Goal: Task Accomplishment & Management: Complete application form

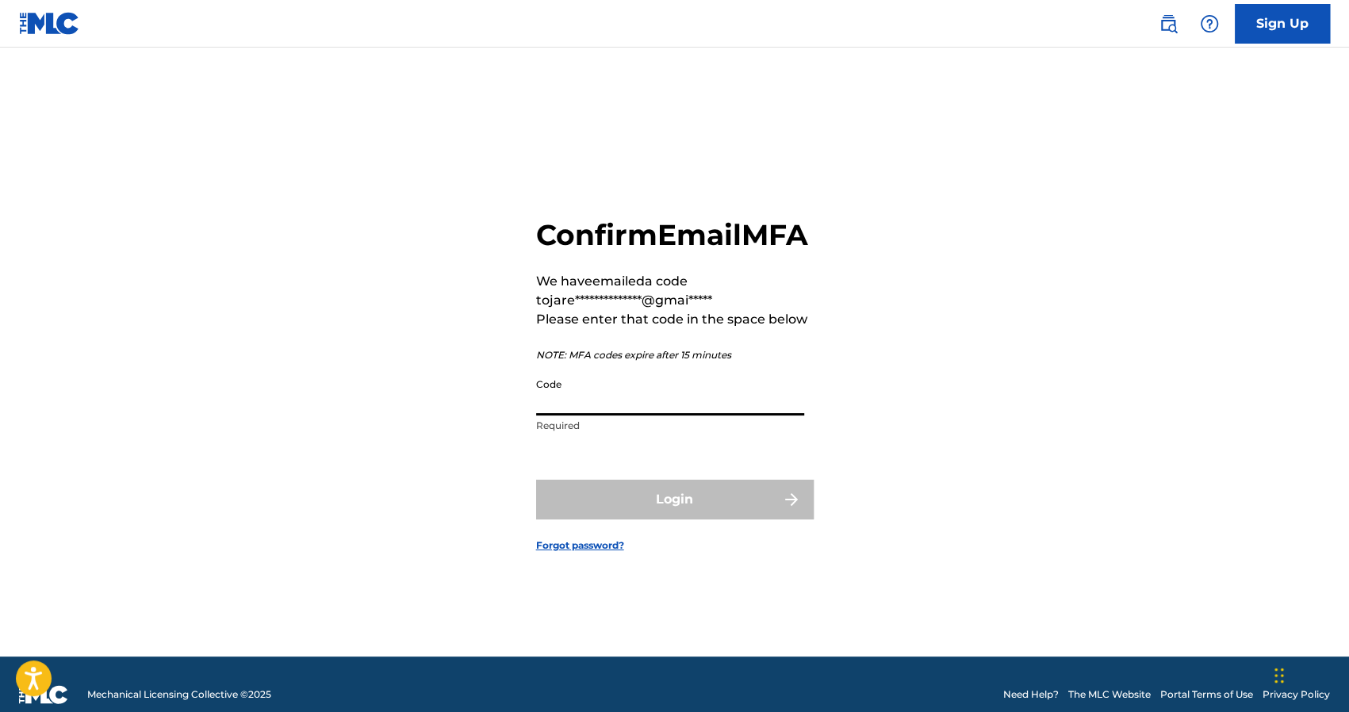
click at [649, 411] on input "Code" at bounding box center [670, 392] width 268 height 45
paste input "990512"
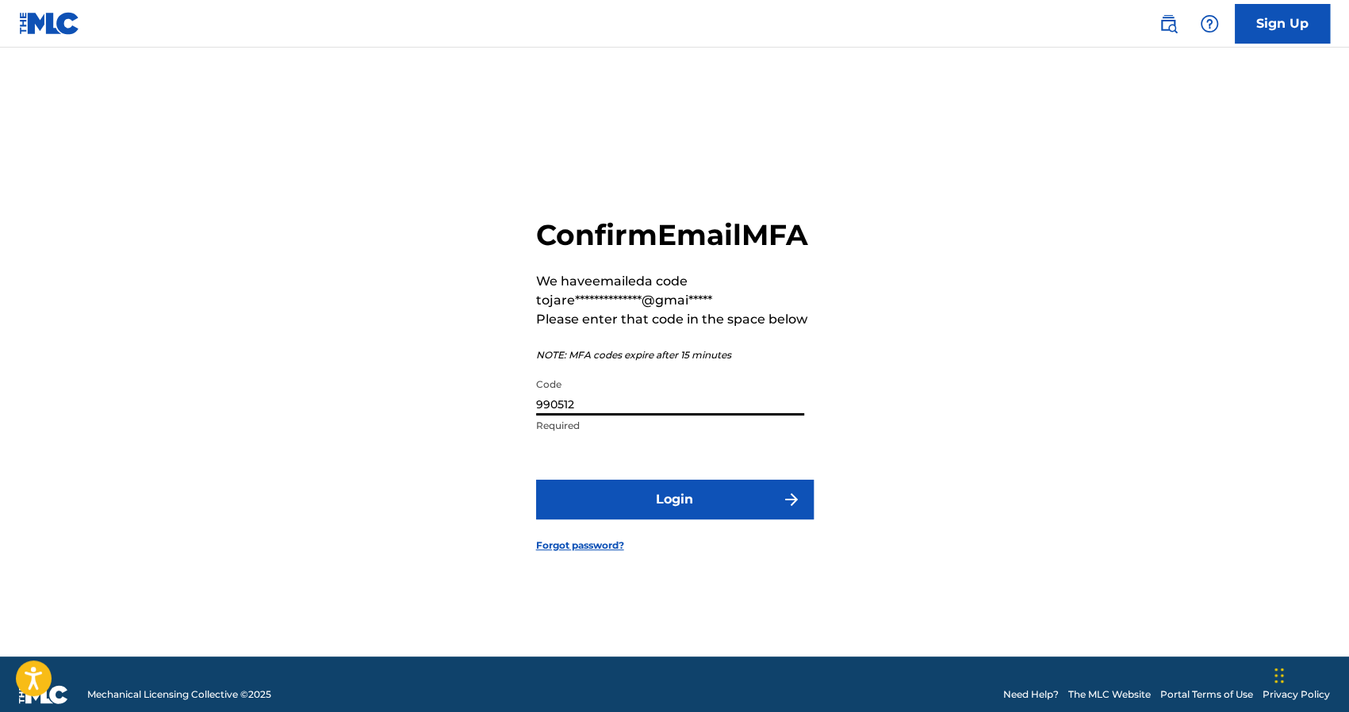
type input "990512"
click at [704, 519] on button "Login" at bounding box center [675, 500] width 278 height 40
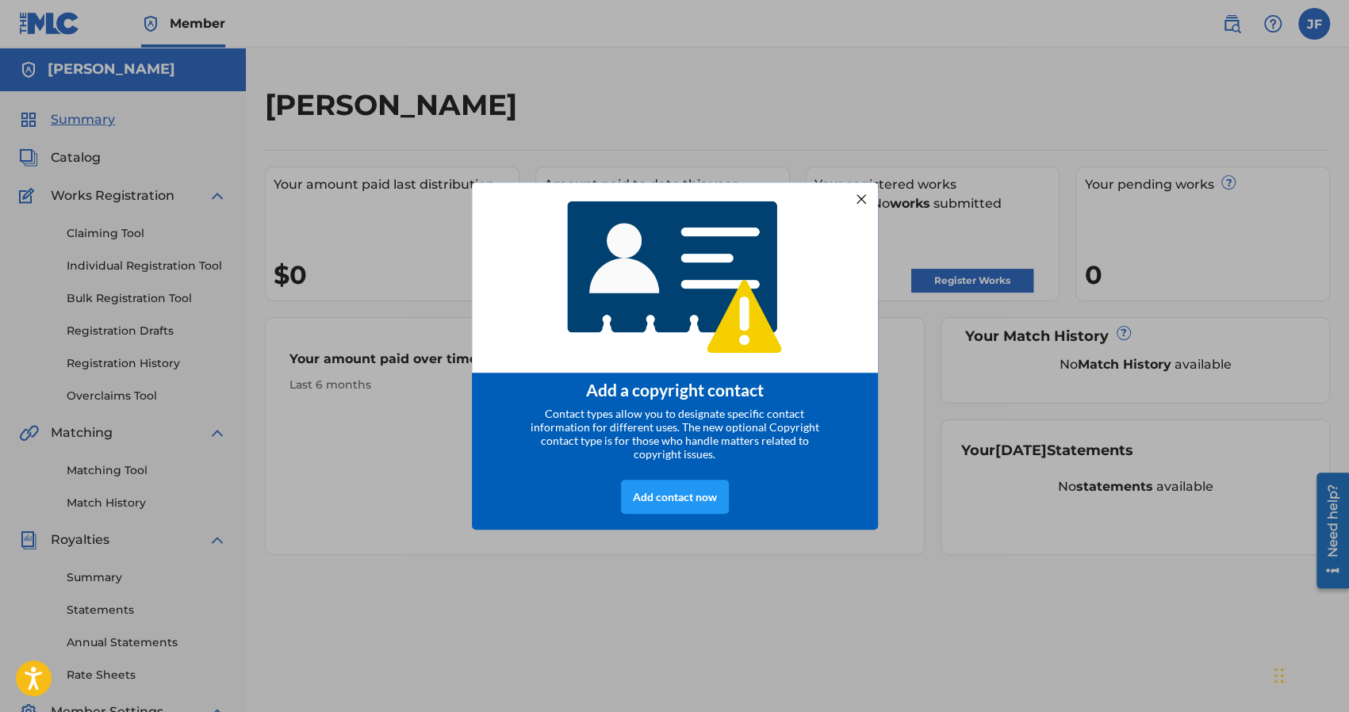
click at [867, 200] on div at bounding box center [860, 199] width 21 height 21
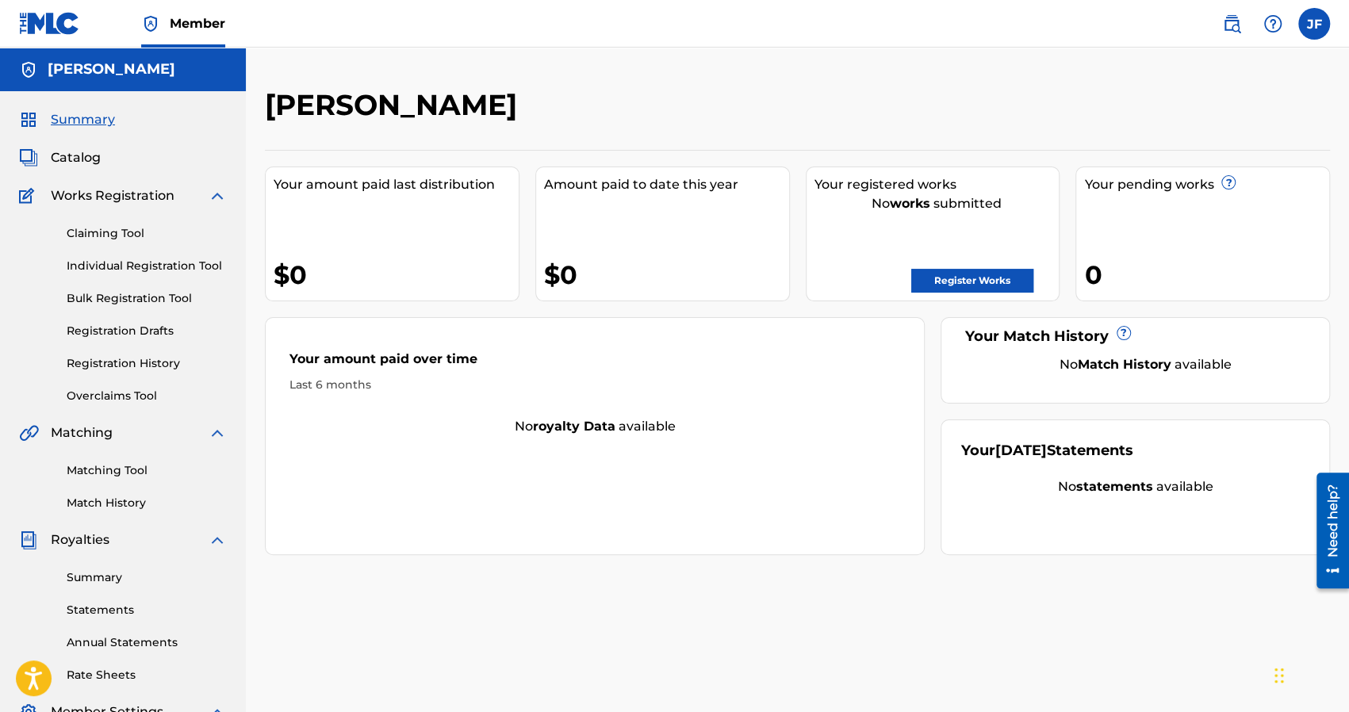
click at [959, 283] on link "Register Works" at bounding box center [972, 281] width 122 height 24
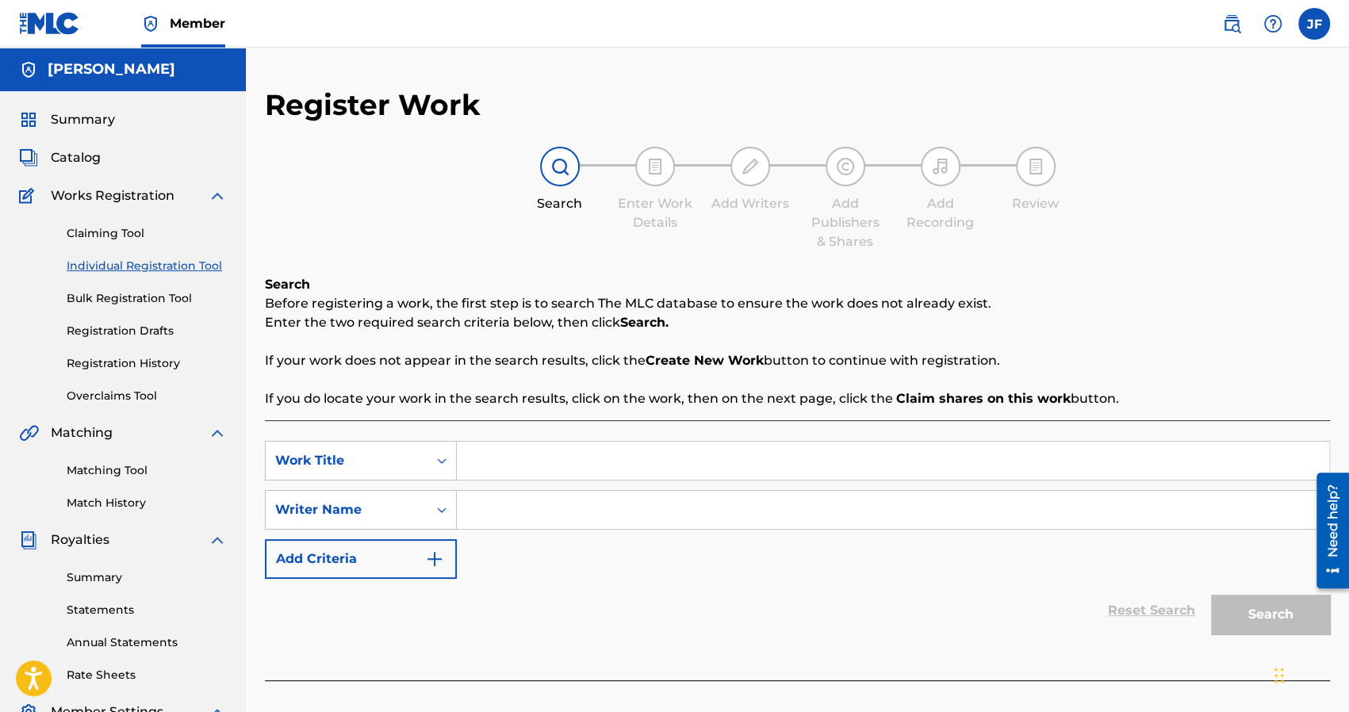
click at [517, 454] on input "Search Form" at bounding box center [893, 461] width 872 height 38
type input "d"
type input "Drop Top Beater"
click at [505, 521] on input "Search Form" at bounding box center [893, 510] width 872 height 38
type input "BLUJAY"
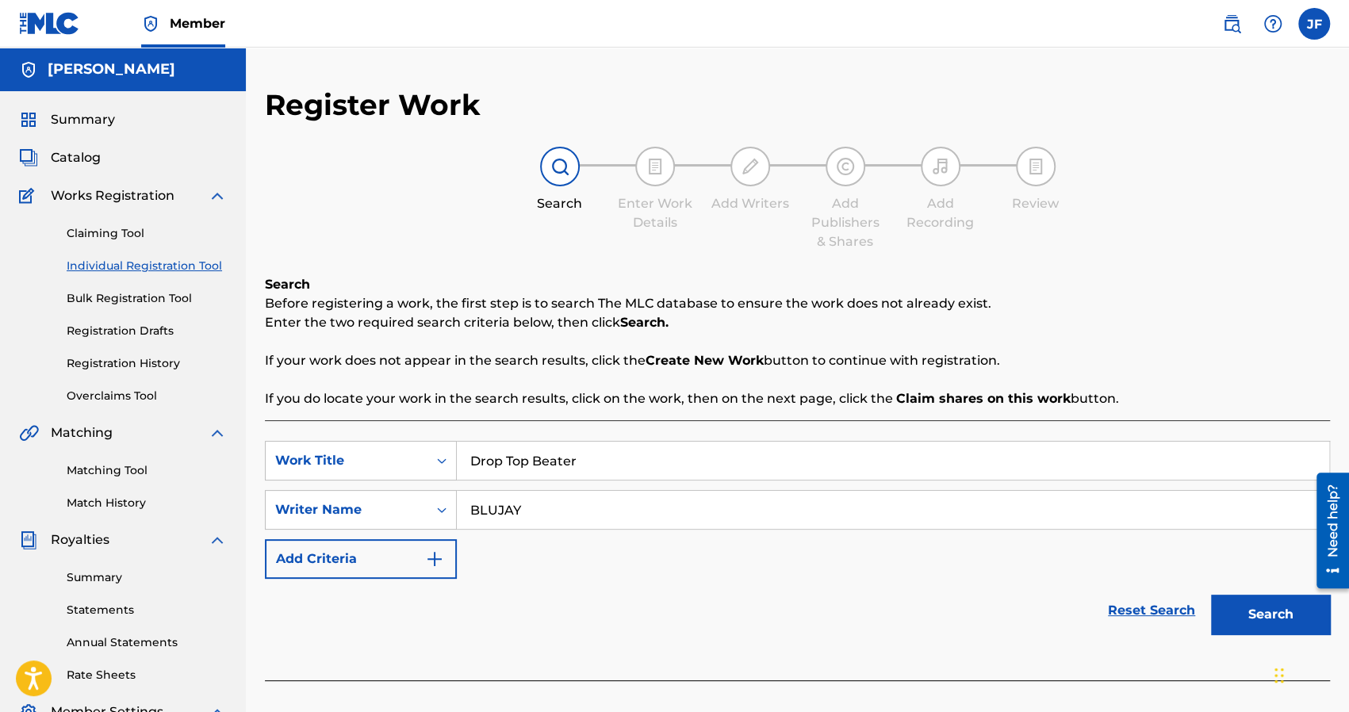
click at [1249, 603] on button "Search" at bounding box center [1270, 615] width 119 height 40
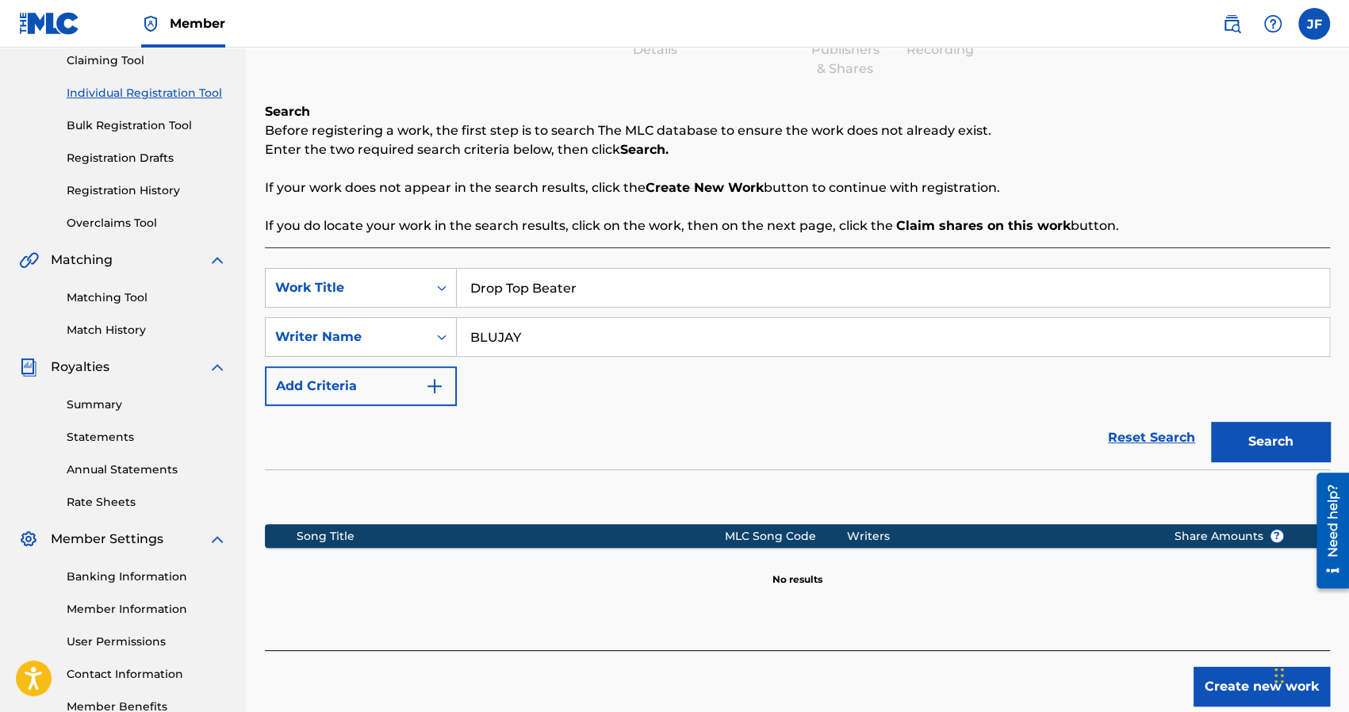
scroll to position [271, 0]
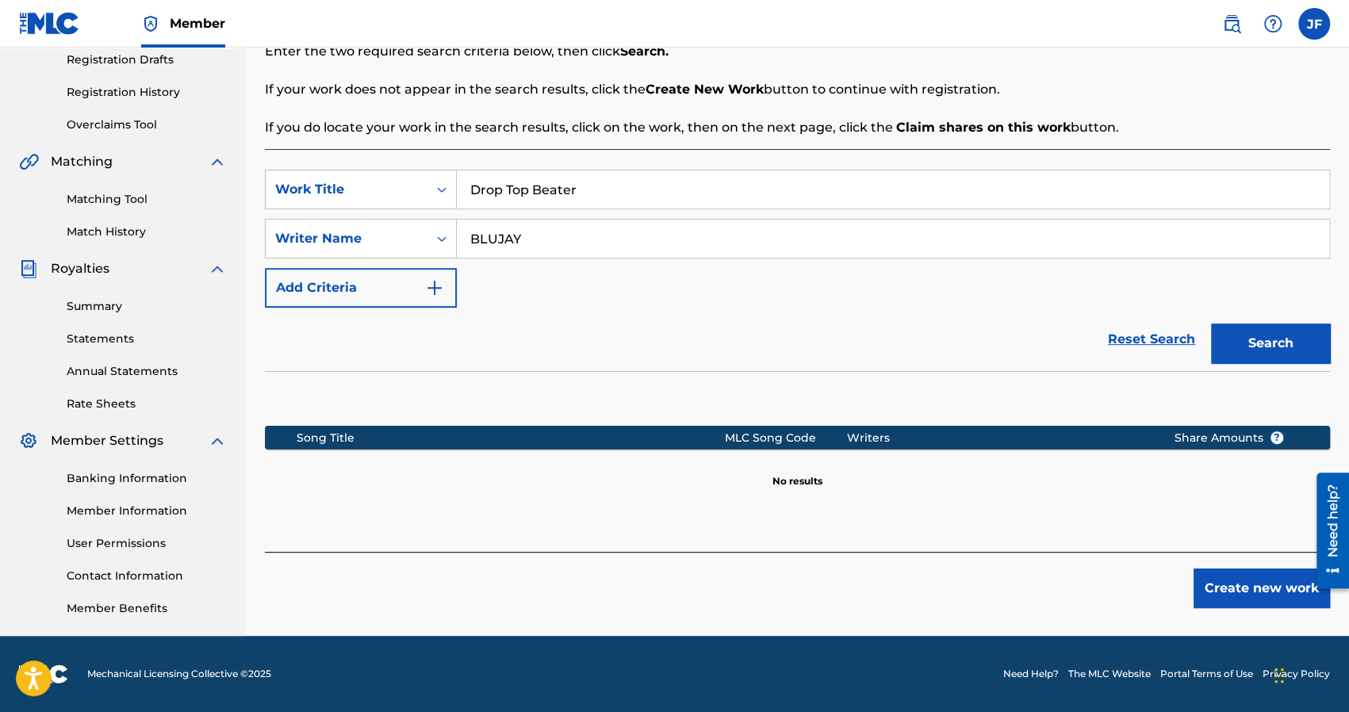
click at [744, 232] on input "BLUJAY" at bounding box center [893, 239] width 872 height 38
type input "j"
click at [1238, 340] on button "Search" at bounding box center [1270, 343] width 119 height 40
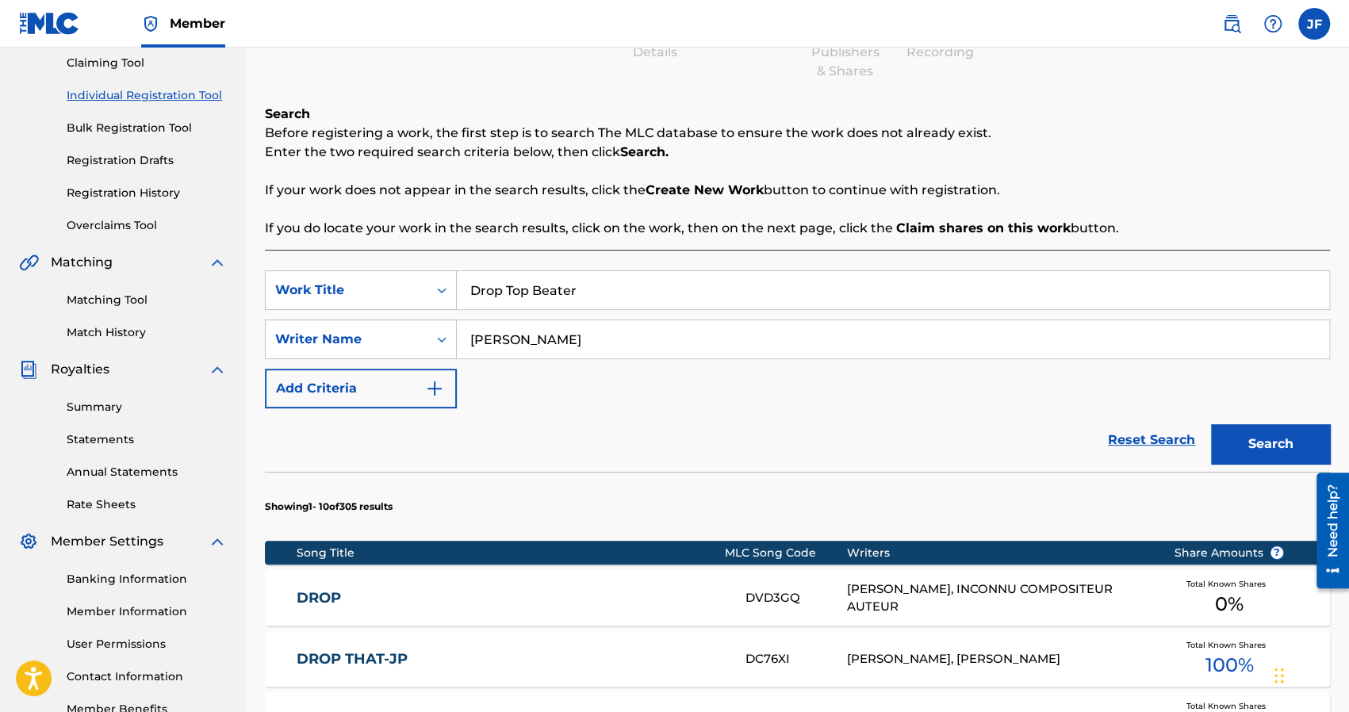
scroll to position [0, 0]
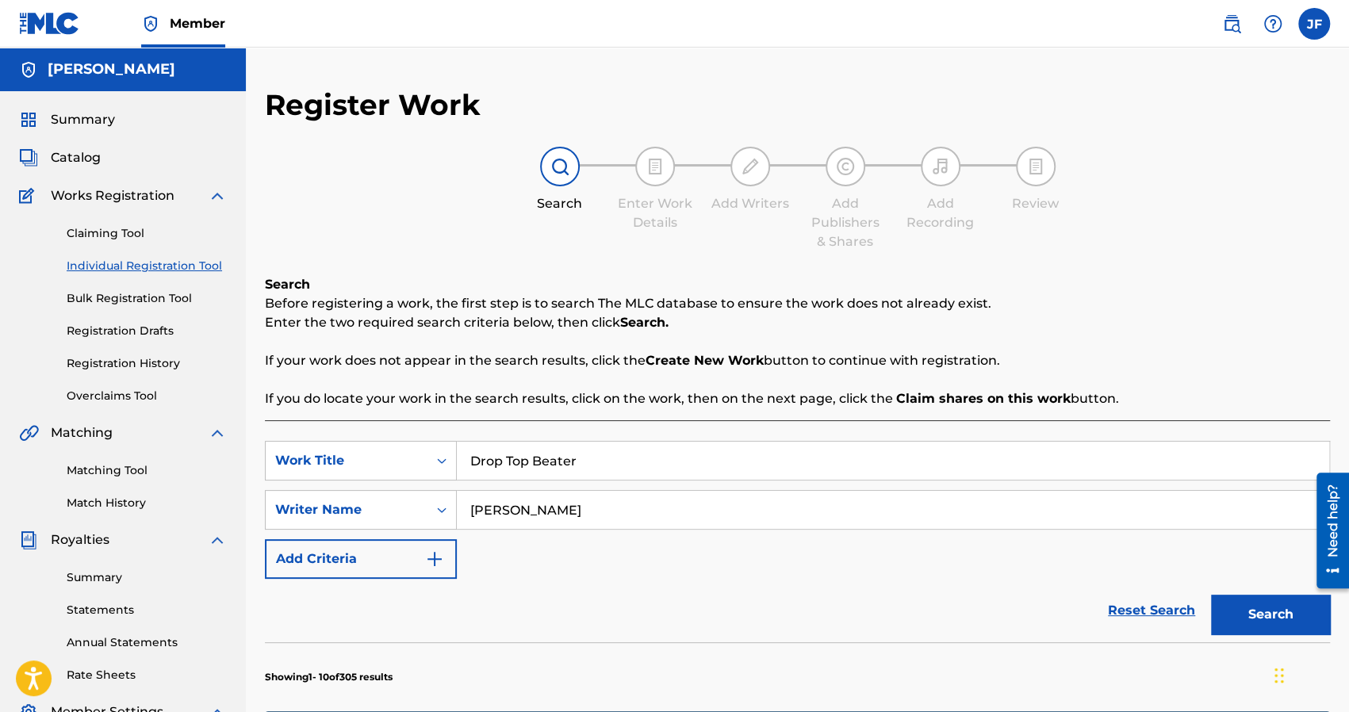
click at [571, 516] on input "[PERSON_NAME]" at bounding box center [893, 510] width 872 height 38
type input "[PERSON_NAME]"
click at [1244, 609] on button "Search" at bounding box center [1270, 615] width 119 height 40
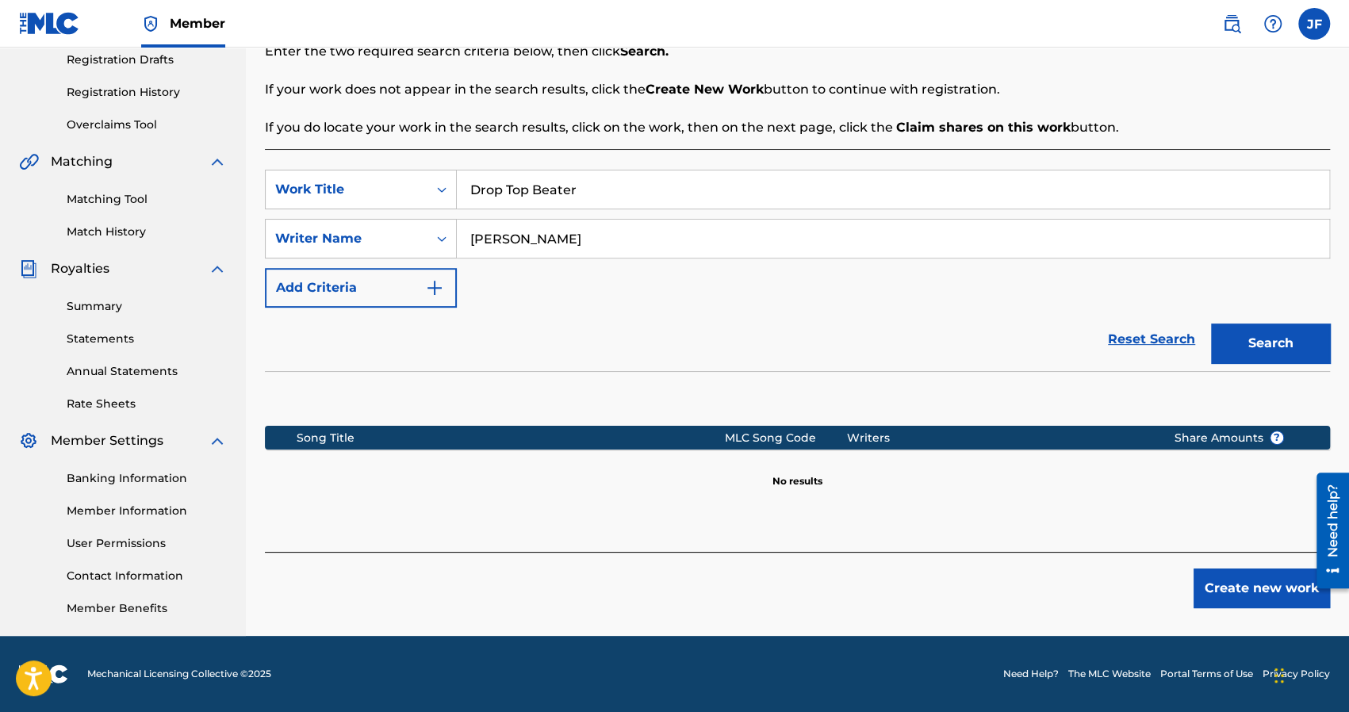
scroll to position [270, 0]
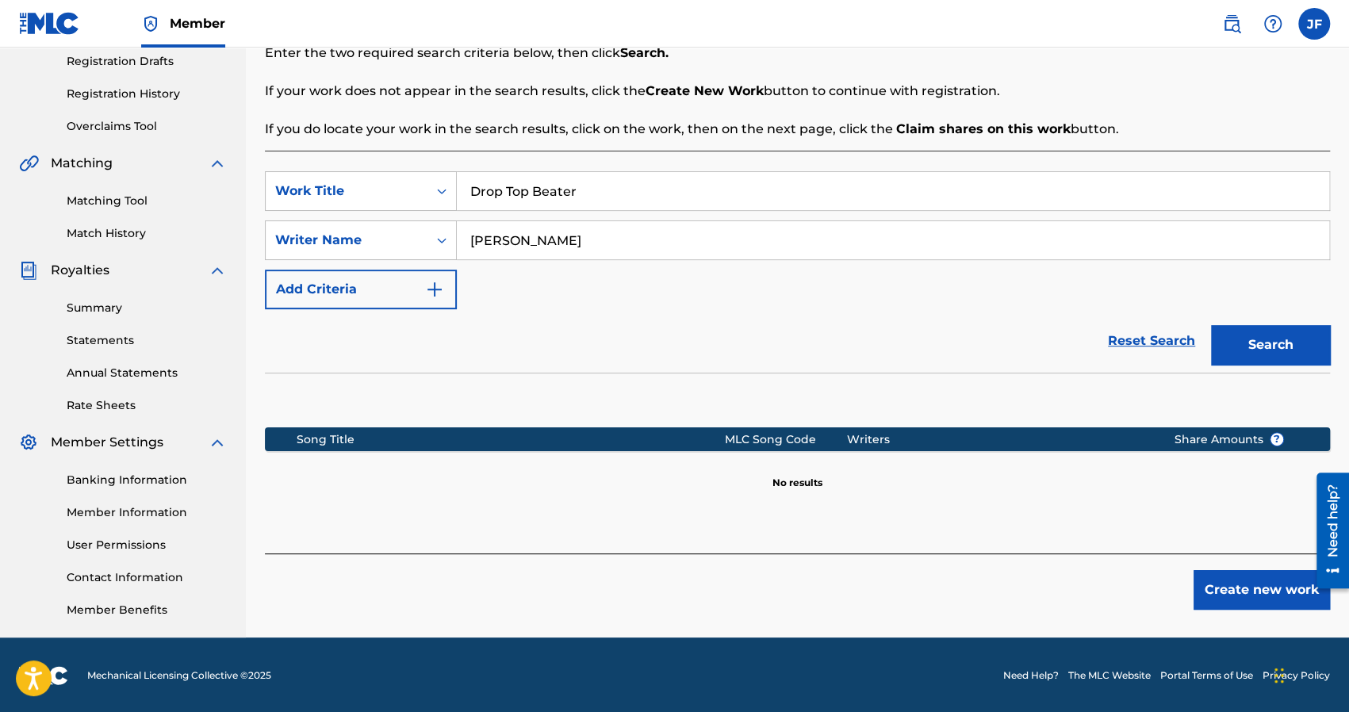
click at [410, 277] on button "Add Criteria" at bounding box center [361, 290] width 192 height 40
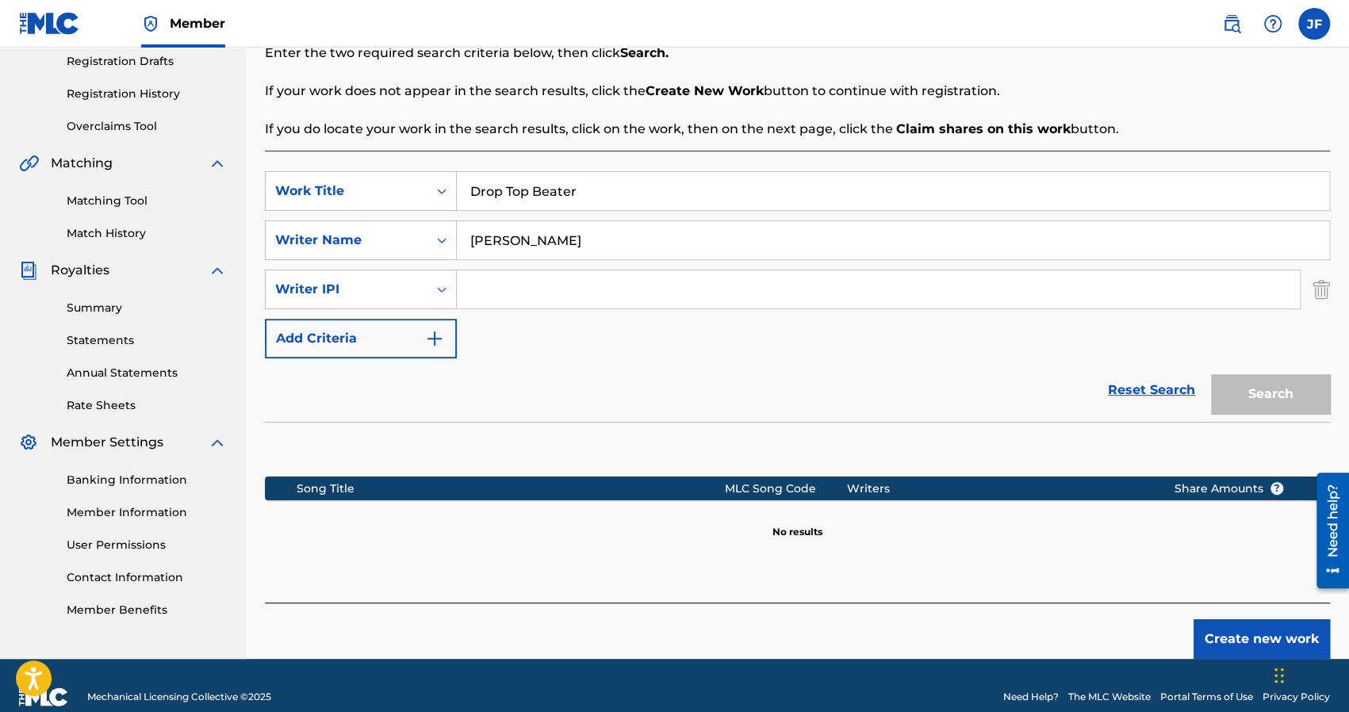
click at [569, 186] on input "Drop Top Beater" at bounding box center [893, 191] width 872 height 38
click at [573, 231] on input "[PERSON_NAME]" at bounding box center [893, 240] width 872 height 38
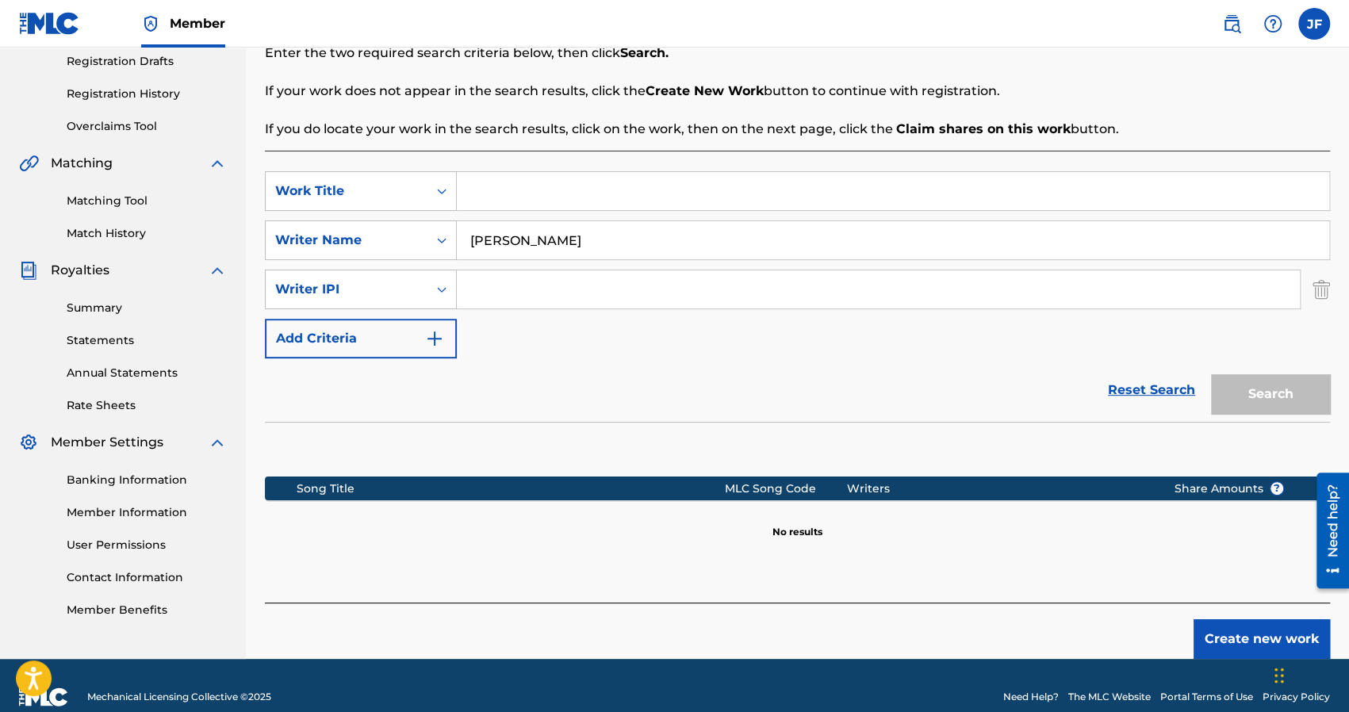
type input "J"
type input "[PERSON_NAME]"
click at [1147, 396] on link "Reset Search" at bounding box center [1151, 390] width 103 height 35
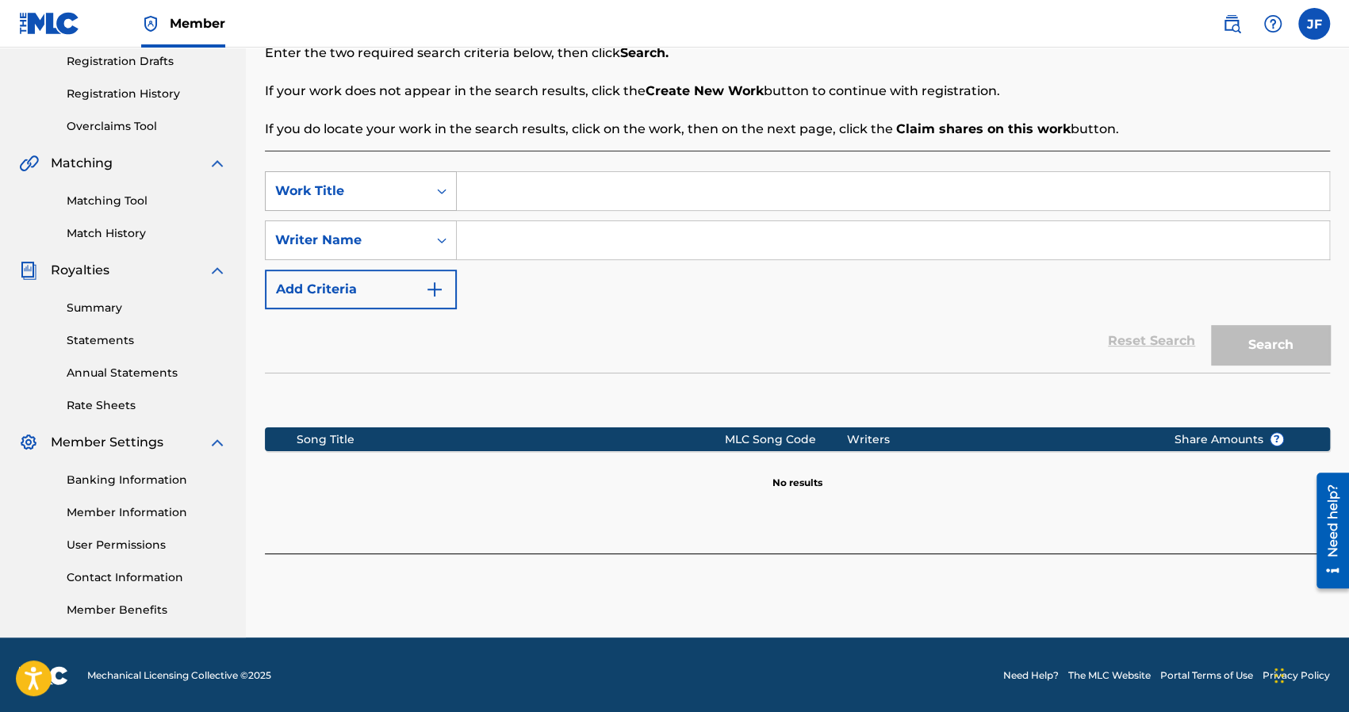
click at [408, 177] on div "Work Title" at bounding box center [347, 191] width 162 height 30
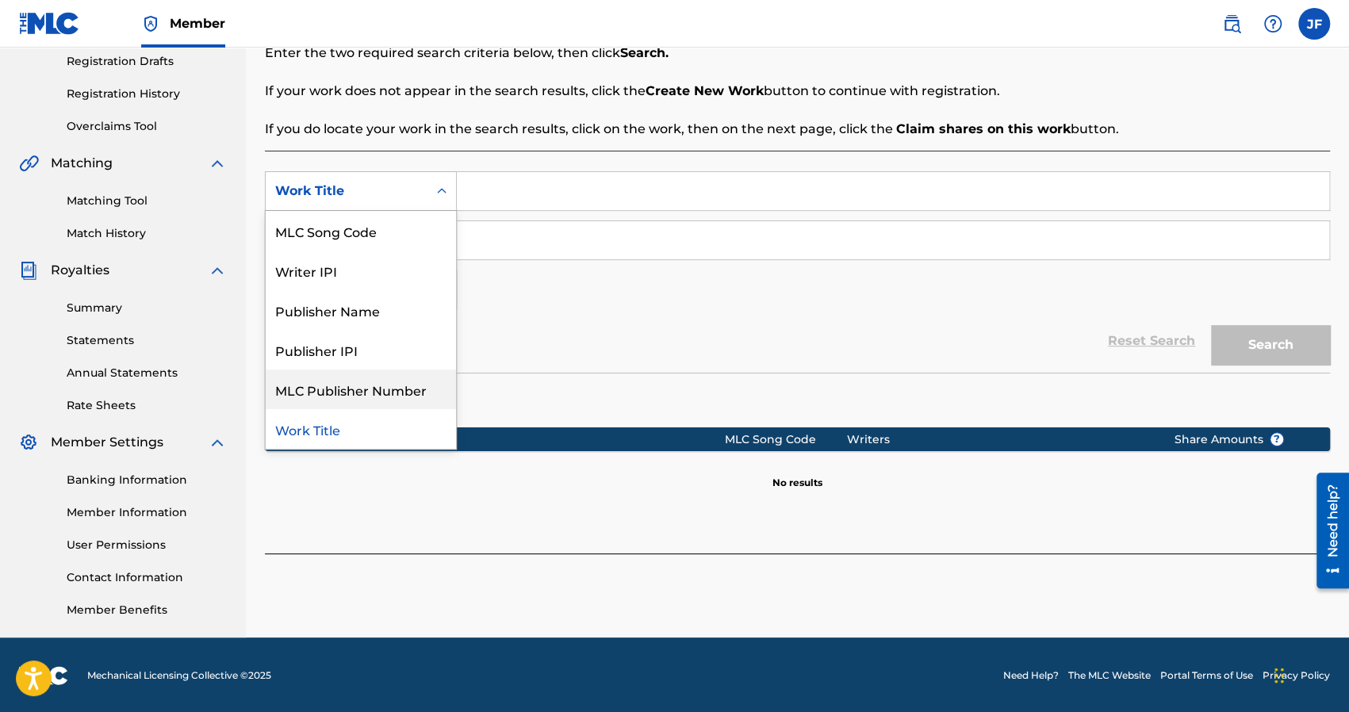
scroll to position [40, 0]
click at [358, 320] on div "Publisher Name" at bounding box center [361, 310] width 190 height 40
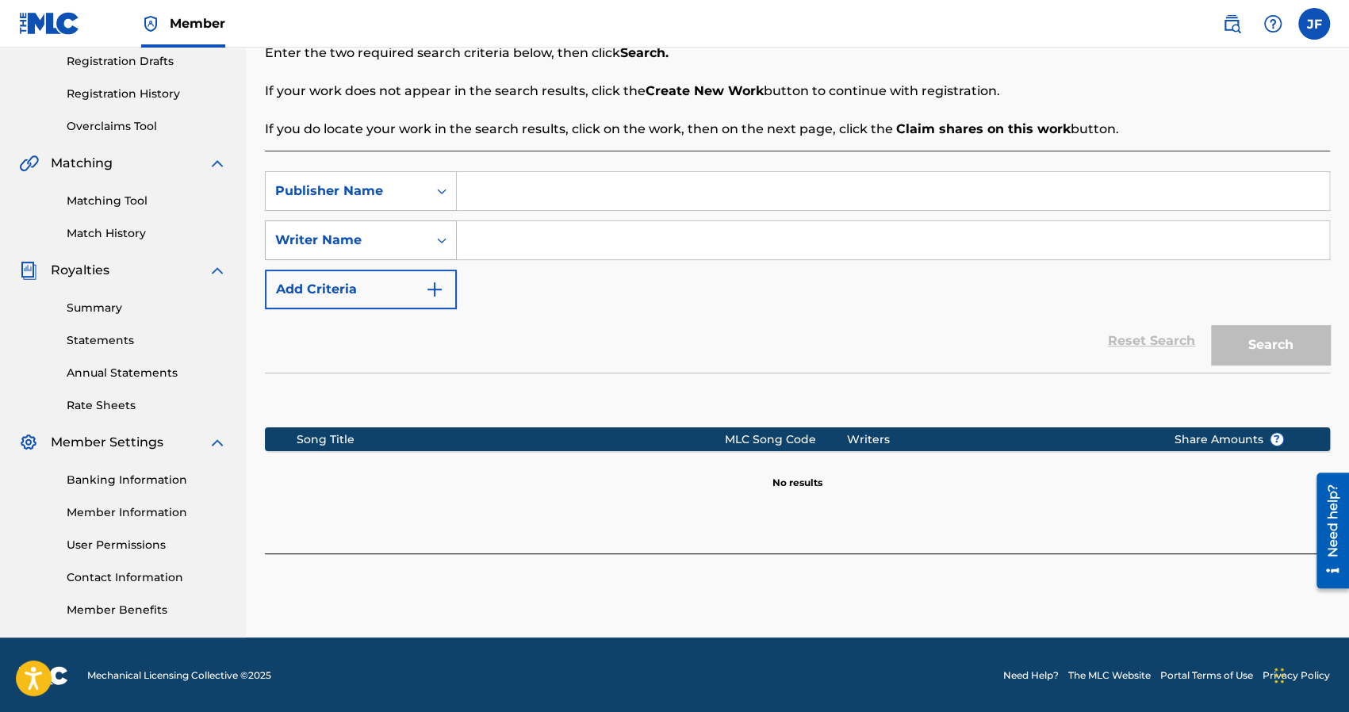
click at [385, 242] on div "Writer Name" at bounding box center [346, 240] width 143 height 19
click at [528, 223] on input "Search Form" at bounding box center [893, 240] width 872 height 38
click at [530, 210] on div "SearchWithCriteria4de0197a-fec7-4f6d-9310-6345371ab73e Publisher Name SearchWit…" at bounding box center [797, 240] width 1065 height 138
click at [533, 193] on input "Search Form" at bounding box center [893, 191] width 872 height 38
type input "Dont Steal My Publishing"
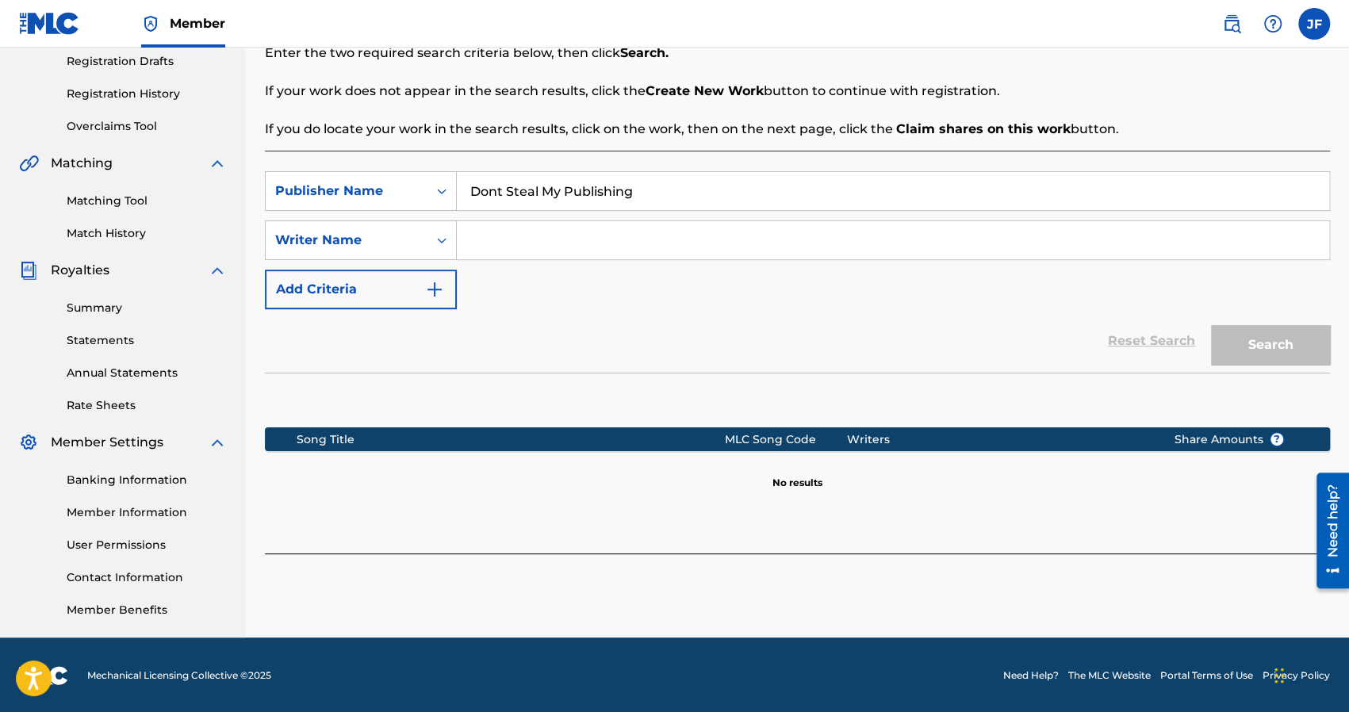
click at [506, 235] on input "Search Form" at bounding box center [893, 240] width 872 height 38
type input "[PERSON_NAME]"
click at [1245, 347] on button "Search" at bounding box center [1270, 345] width 119 height 40
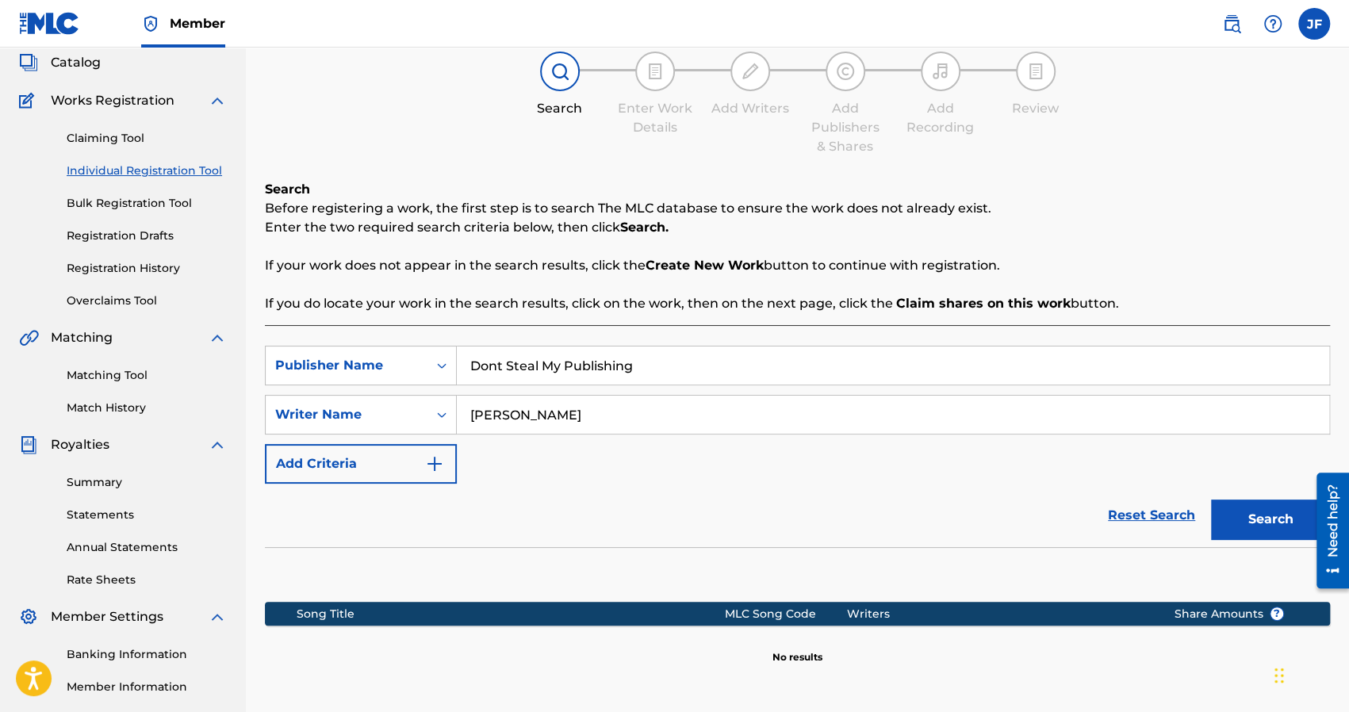
scroll to position [0, 0]
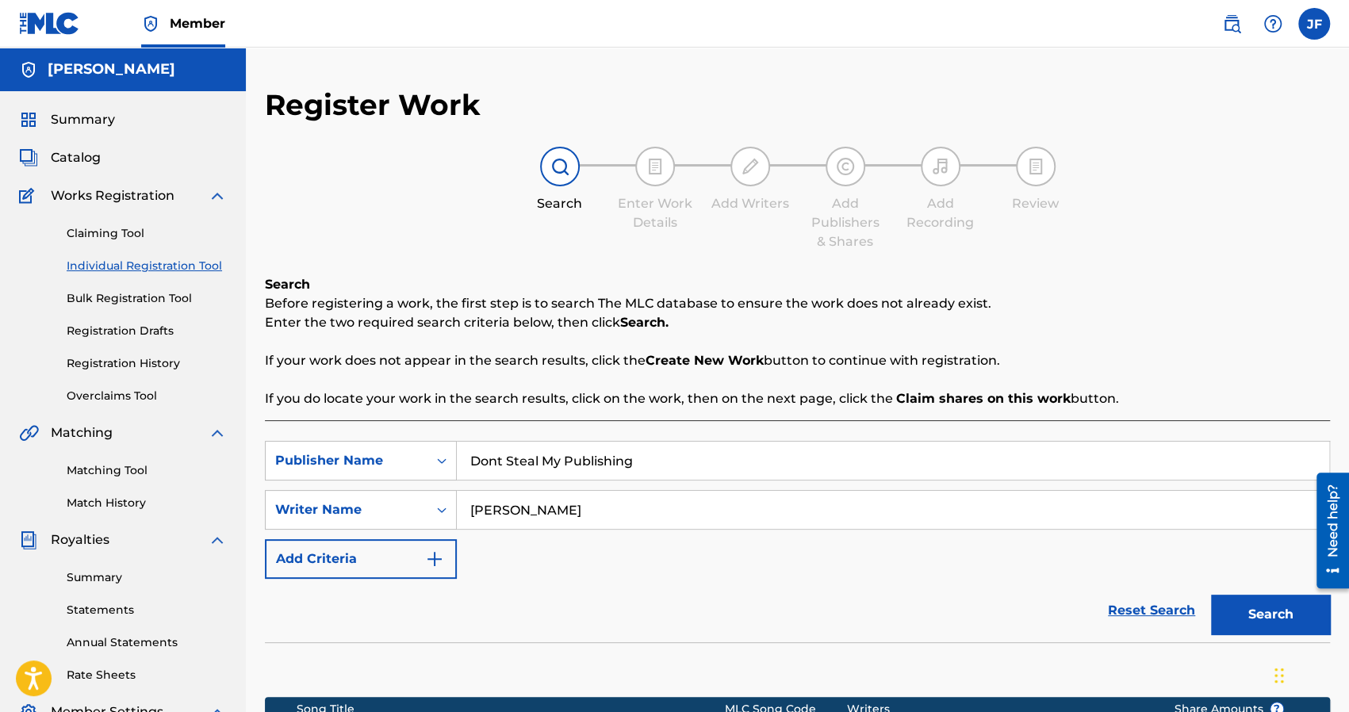
click at [119, 194] on span "Works Registration" at bounding box center [113, 195] width 124 height 19
click at [77, 164] on span "Catalog" at bounding box center [76, 157] width 50 height 19
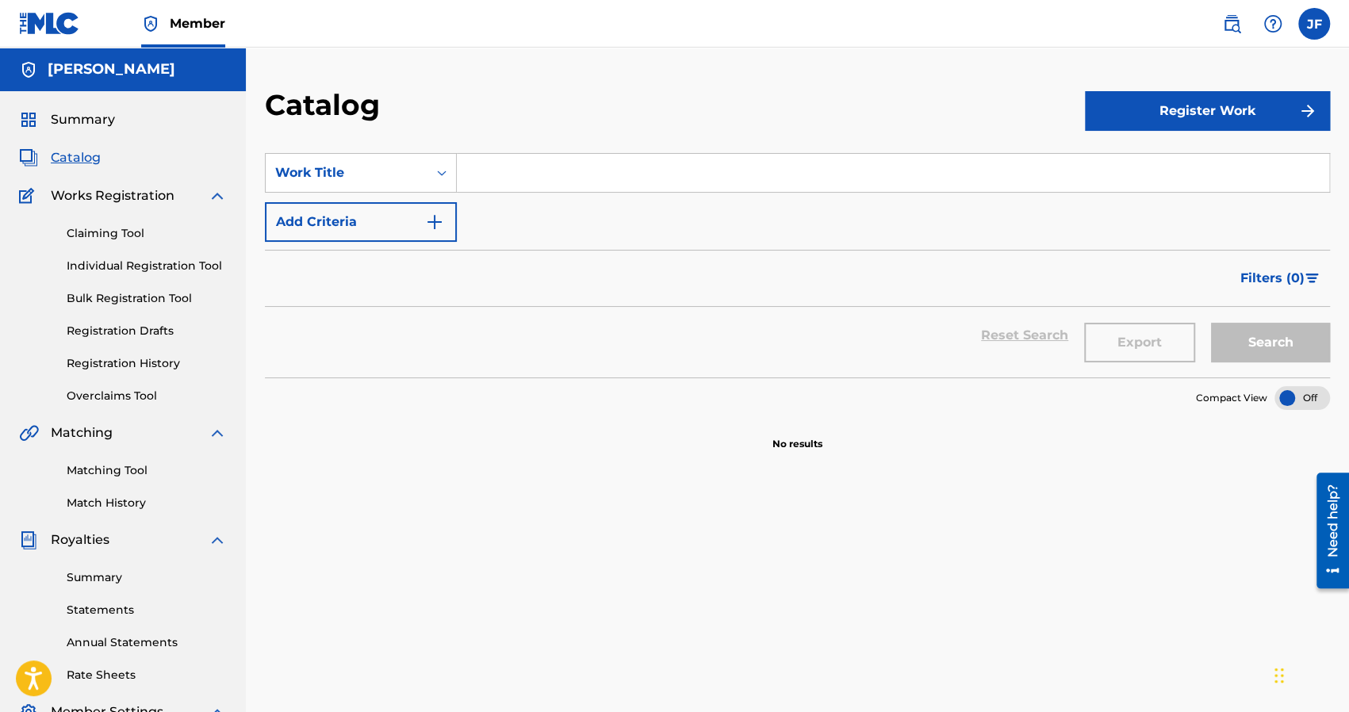
click at [1223, 87] on div "Register Work" at bounding box center [1207, 110] width 245 height 47
click at [1223, 101] on button "Register Work" at bounding box center [1207, 111] width 245 height 40
click at [1164, 163] on link "Individual" at bounding box center [1207, 163] width 245 height 38
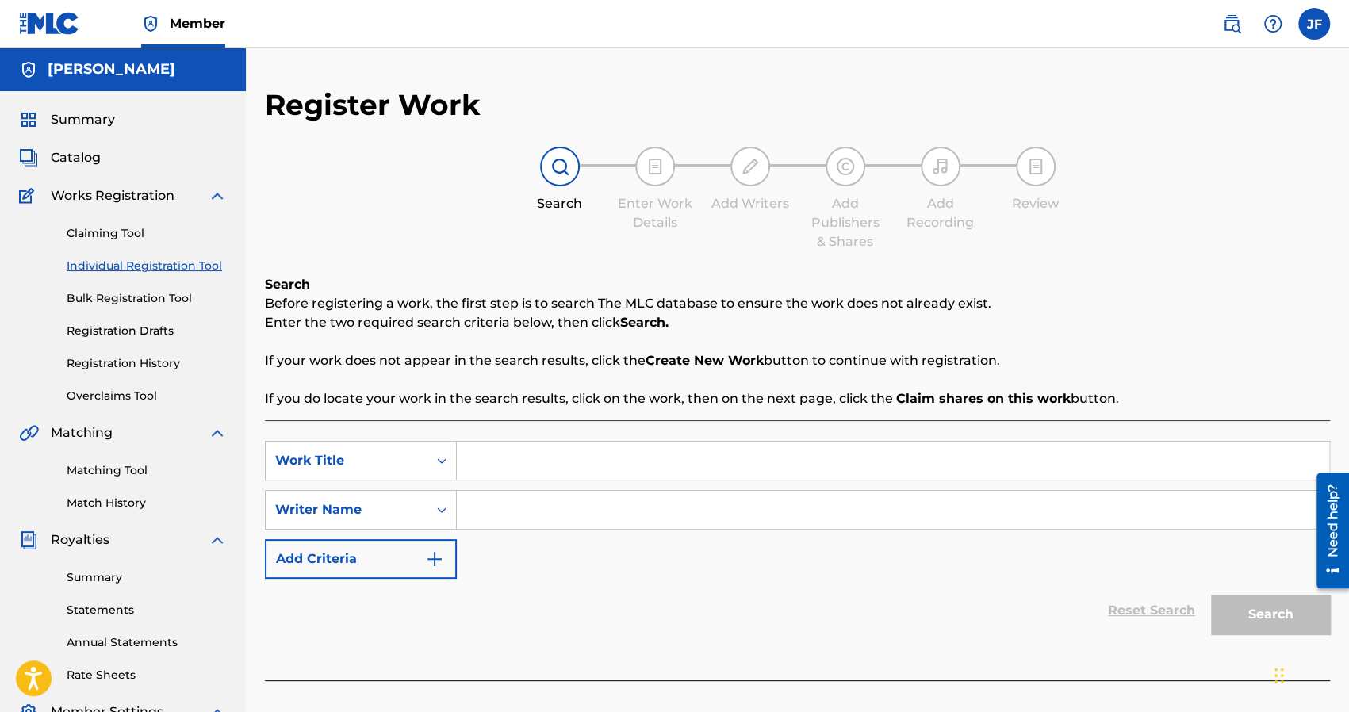
click at [109, 269] on link "Individual Registration Tool" at bounding box center [147, 266] width 160 height 17
click at [115, 299] on link "Bulk Registration Tool" at bounding box center [147, 298] width 160 height 17
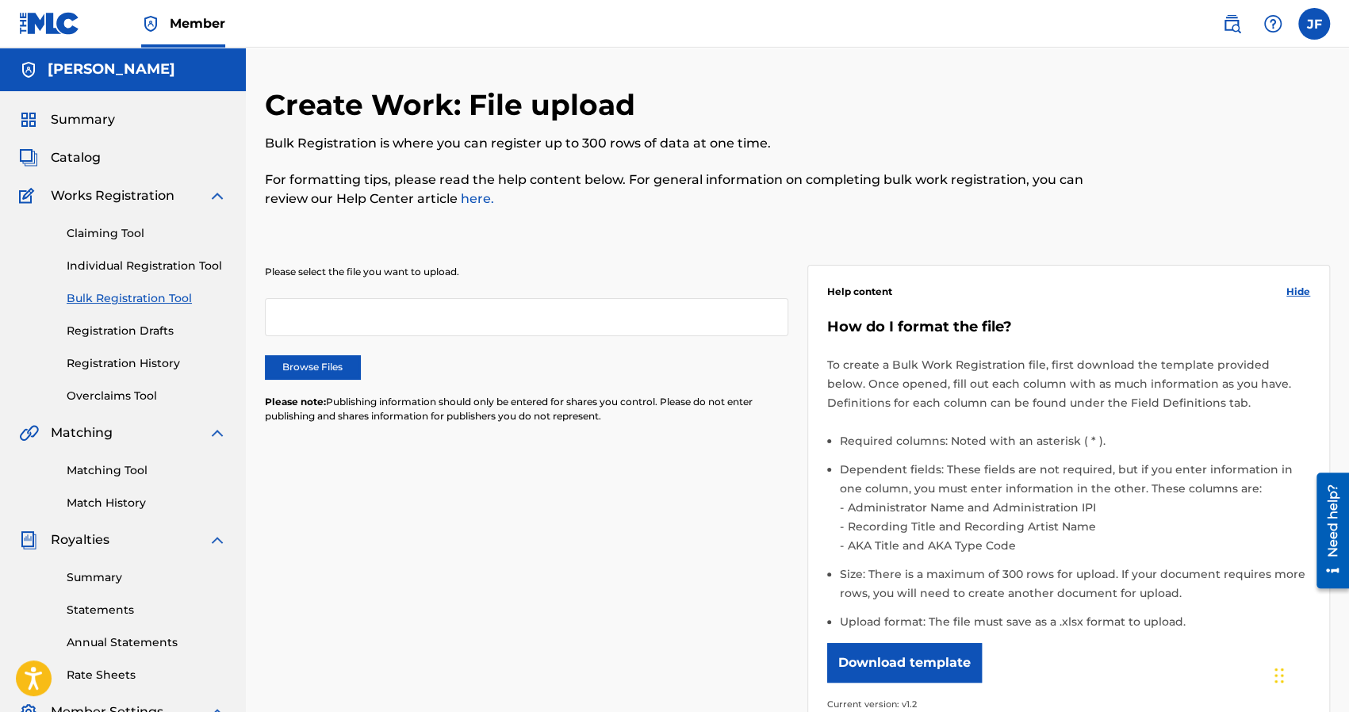
click at [115, 332] on link "Registration Drafts" at bounding box center [147, 331] width 160 height 17
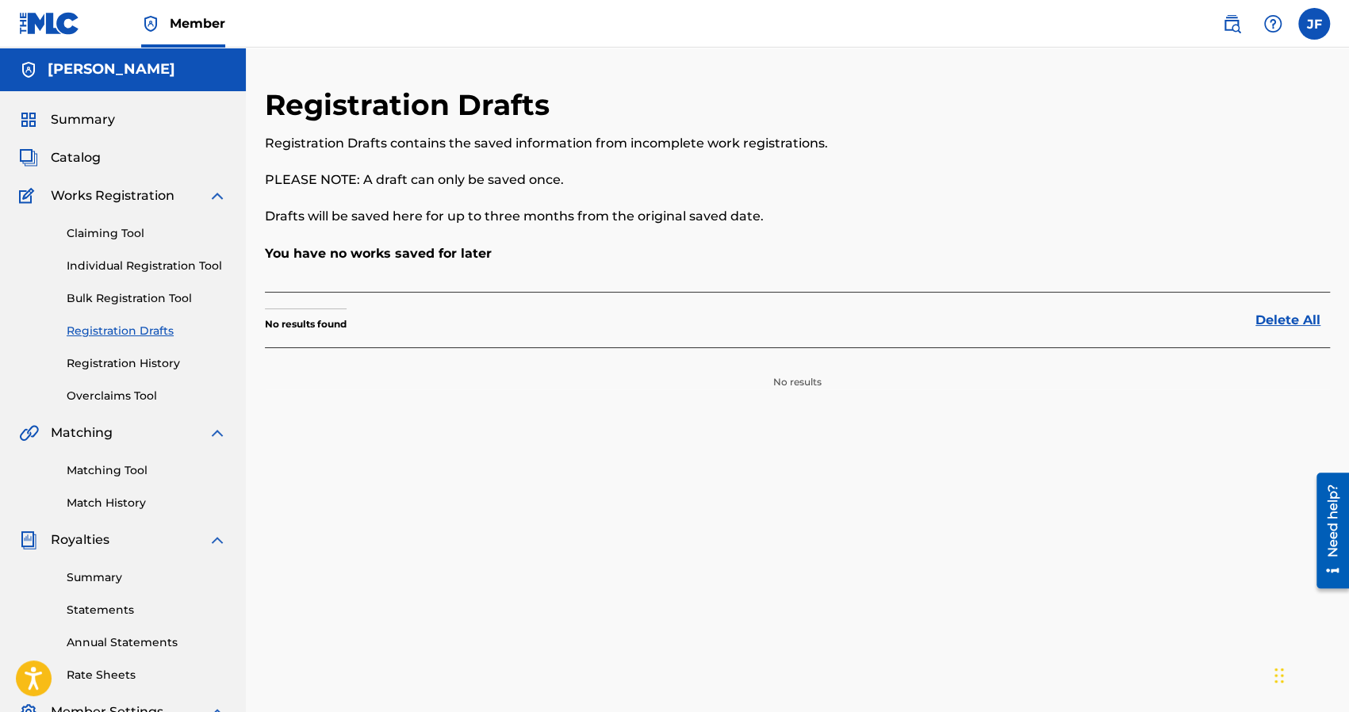
click at [121, 228] on link "Claiming Tool" at bounding box center [147, 233] width 160 height 17
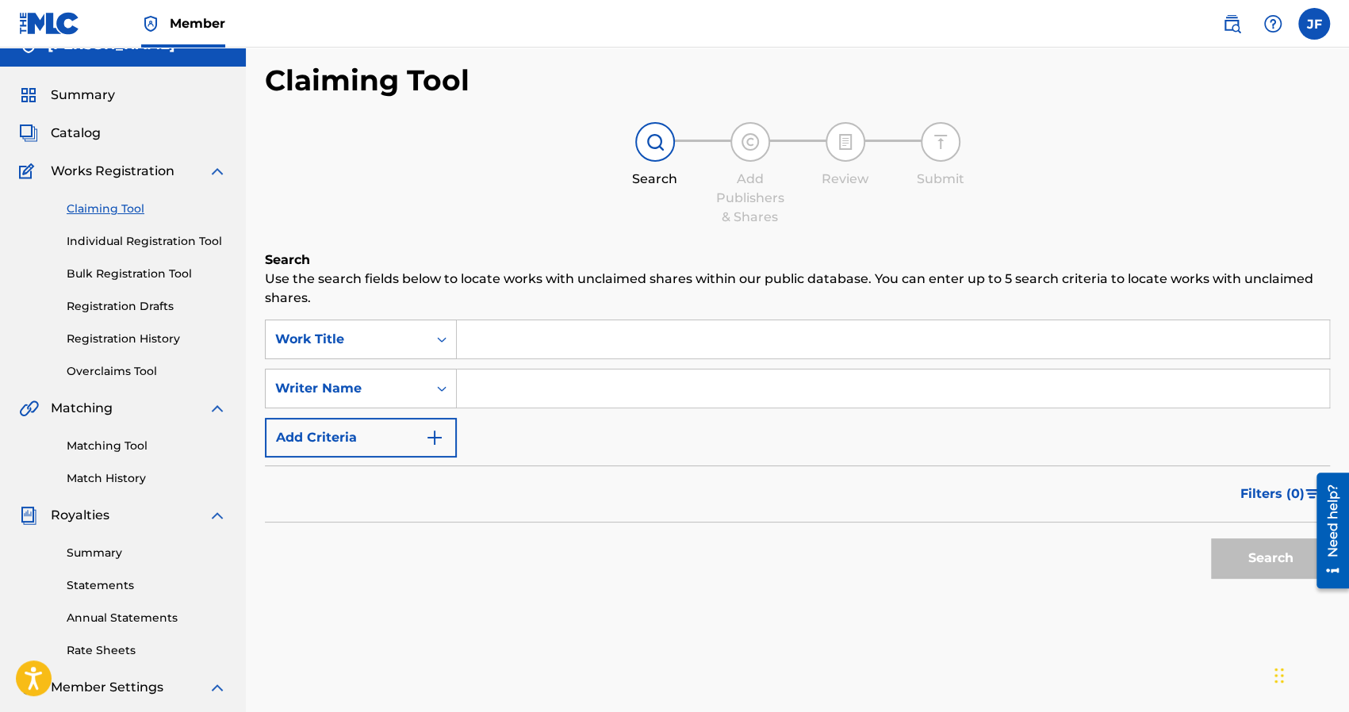
scroll to position [29, 0]
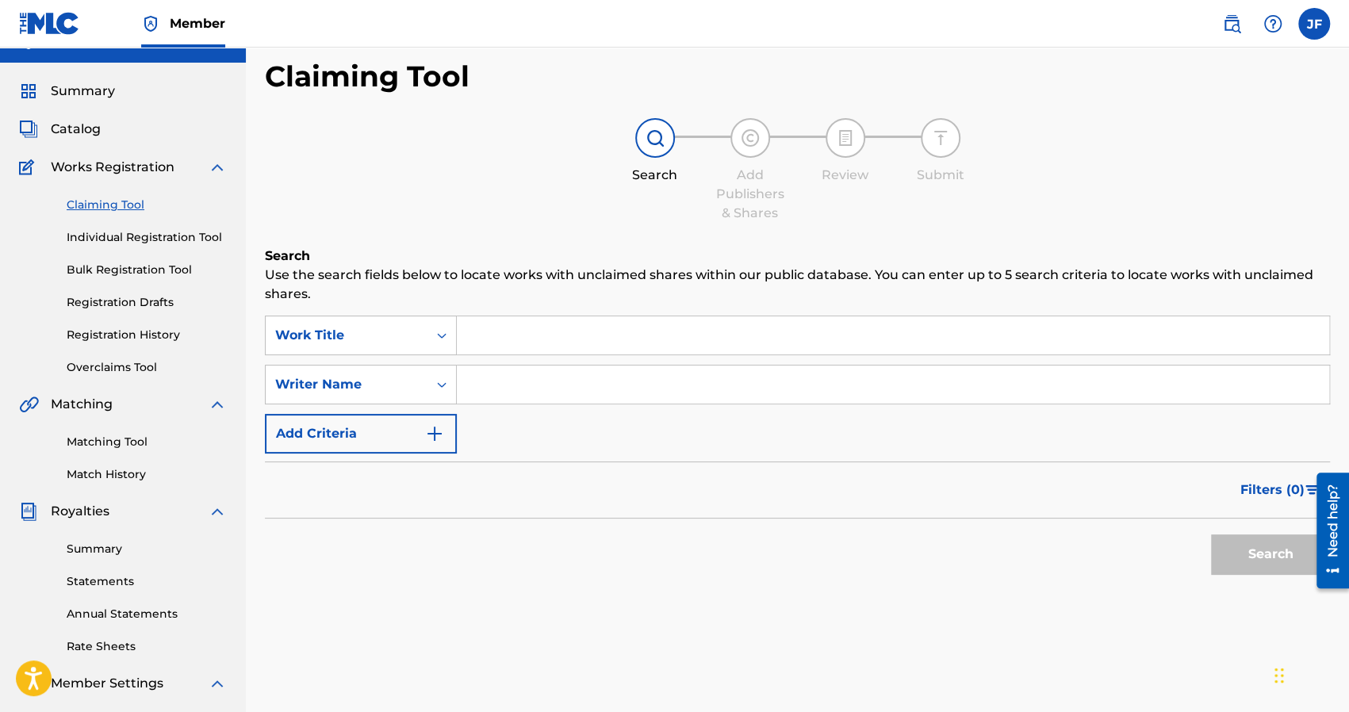
click at [150, 271] on link "Bulk Registration Tool" at bounding box center [147, 270] width 160 height 17
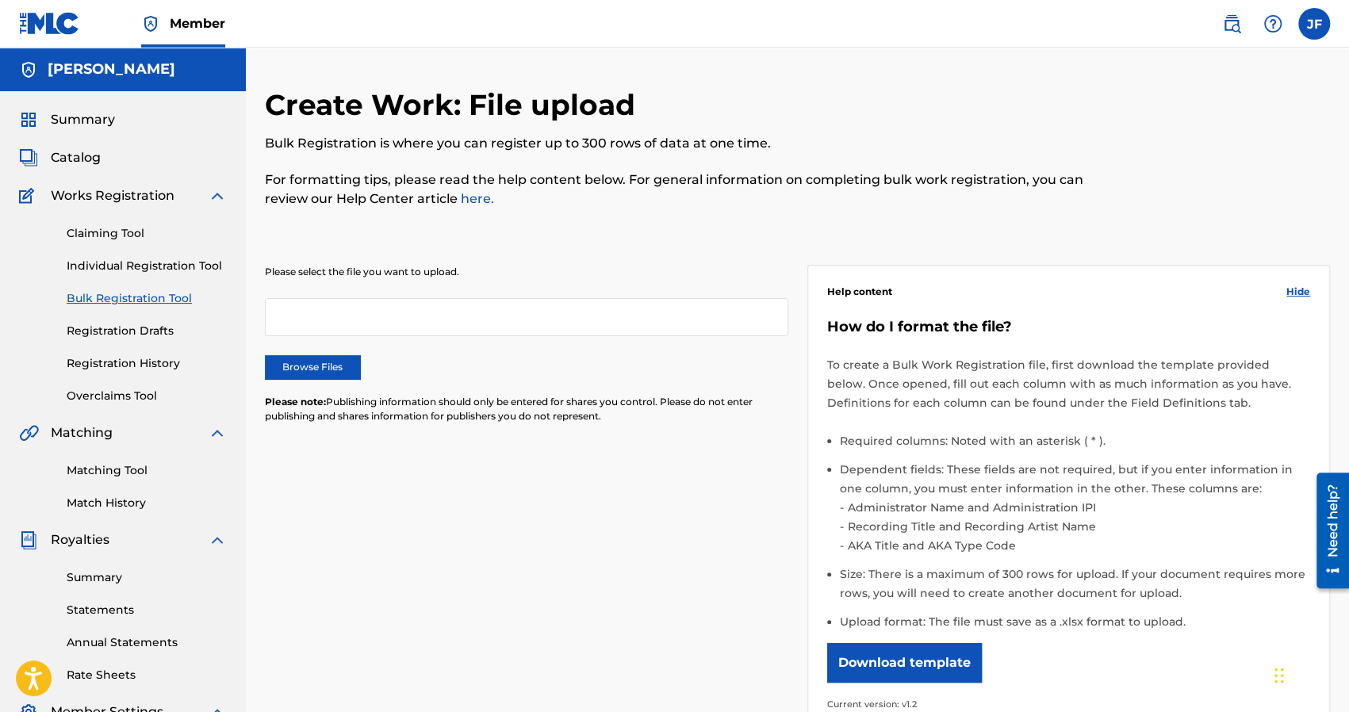
click at [158, 262] on link "Individual Registration Tool" at bounding box center [147, 266] width 160 height 17
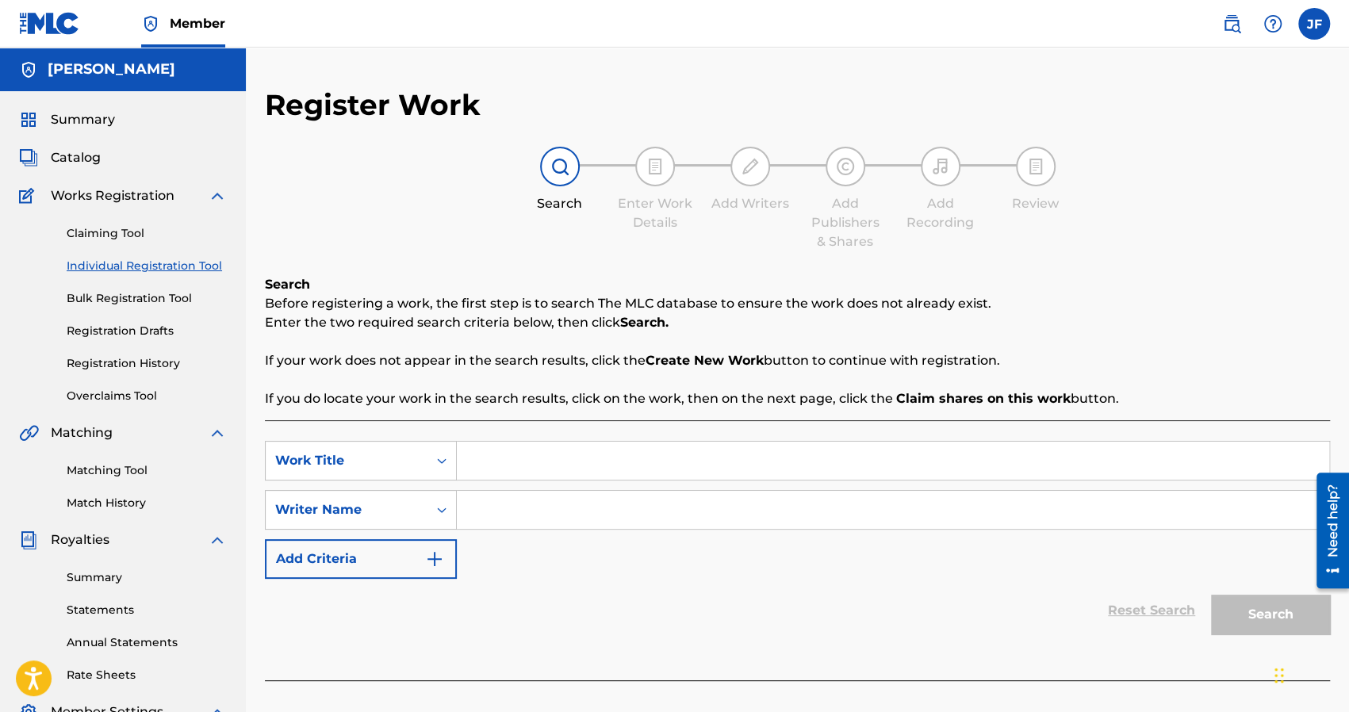
click at [557, 174] on img at bounding box center [559, 166] width 19 height 19
click at [87, 149] on span "Catalog" at bounding box center [76, 157] width 50 height 19
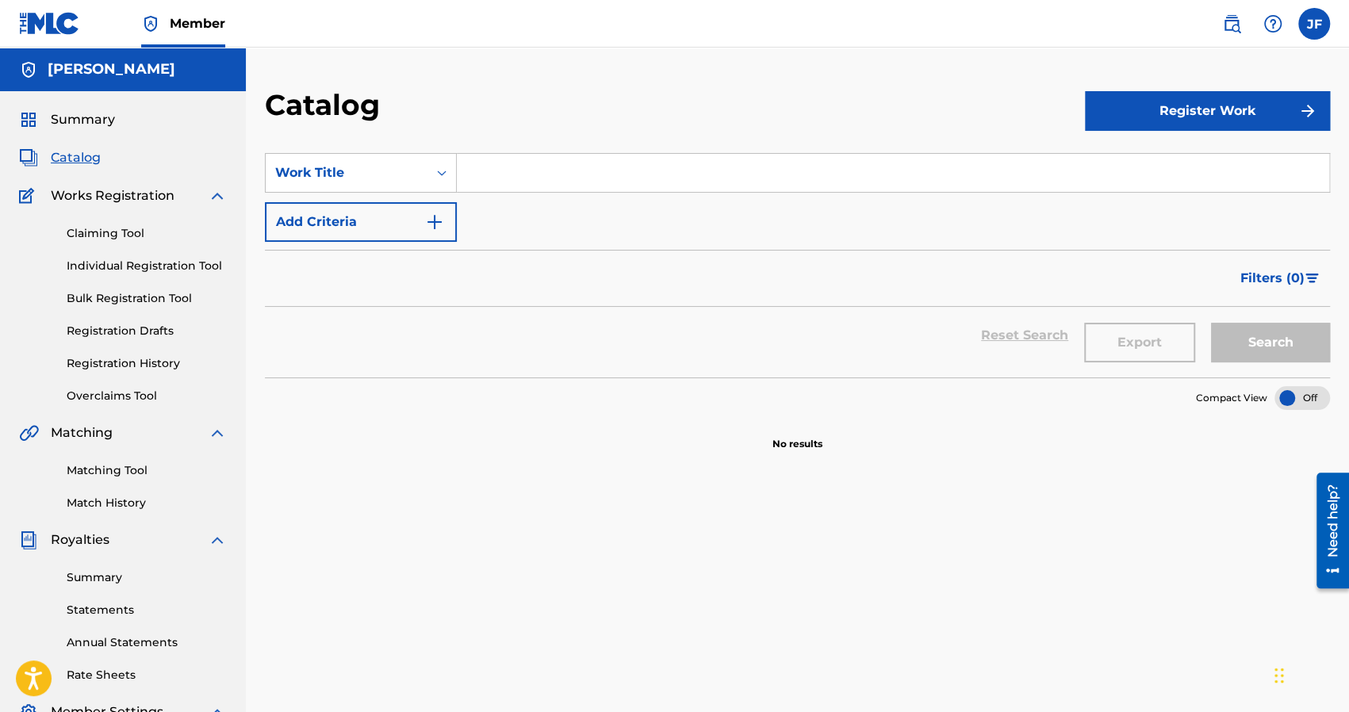
click at [98, 122] on span "Summary" at bounding box center [83, 119] width 64 height 19
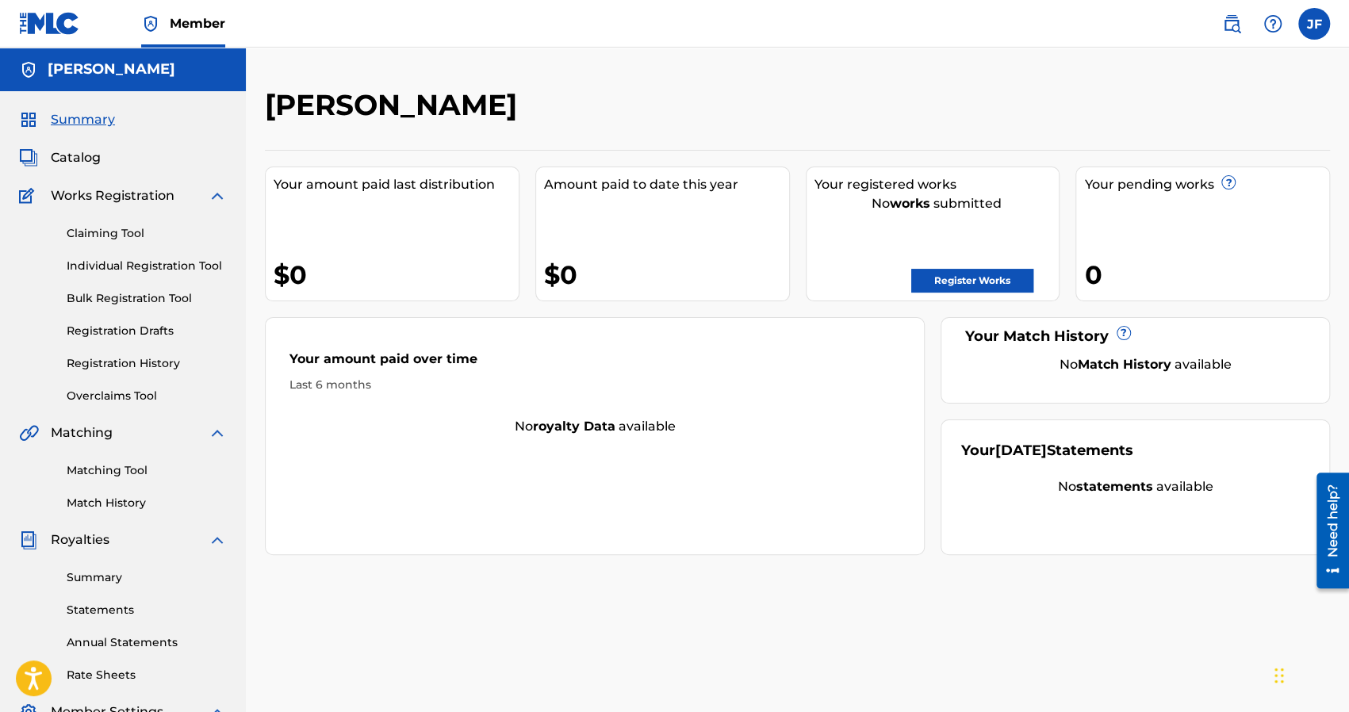
click at [961, 285] on link "Register Works" at bounding box center [972, 281] width 122 height 24
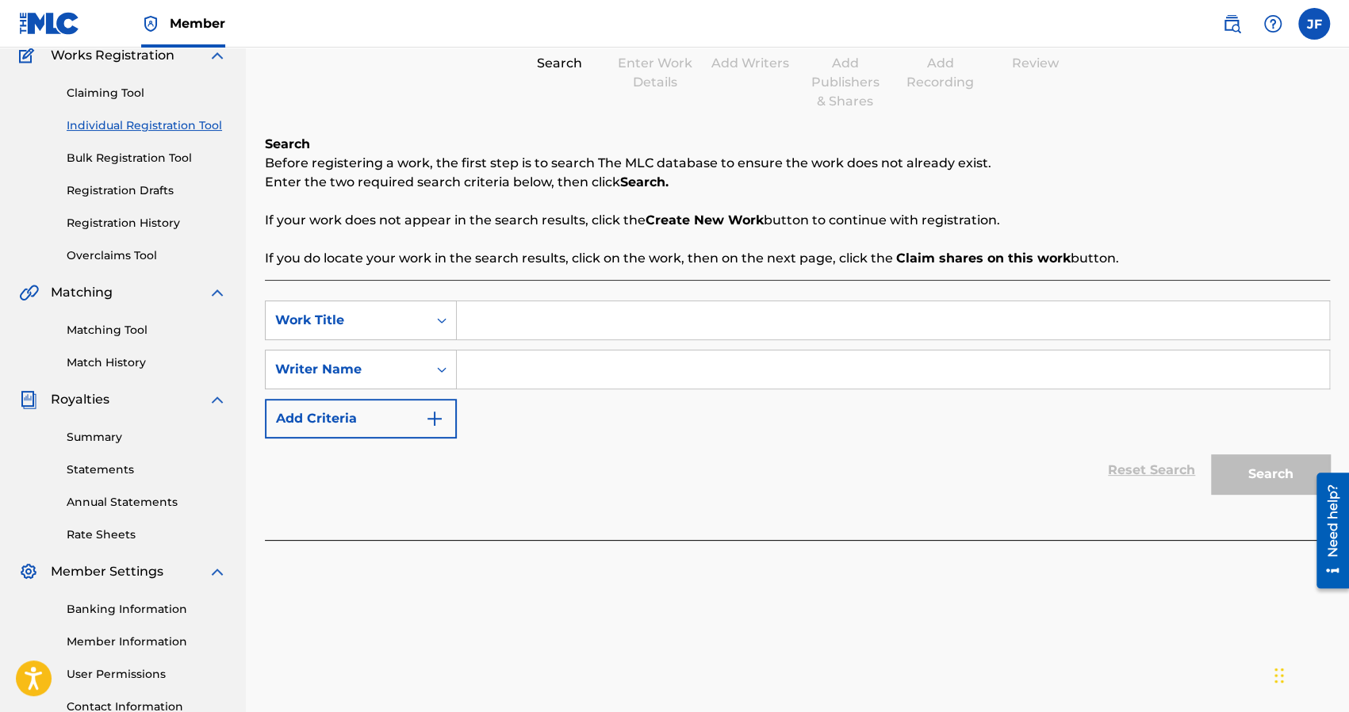
scroll to position [140, 0]
click at [683, 221] on strong "Create New Work" at bounding box center [704, 220] width 118 height 15
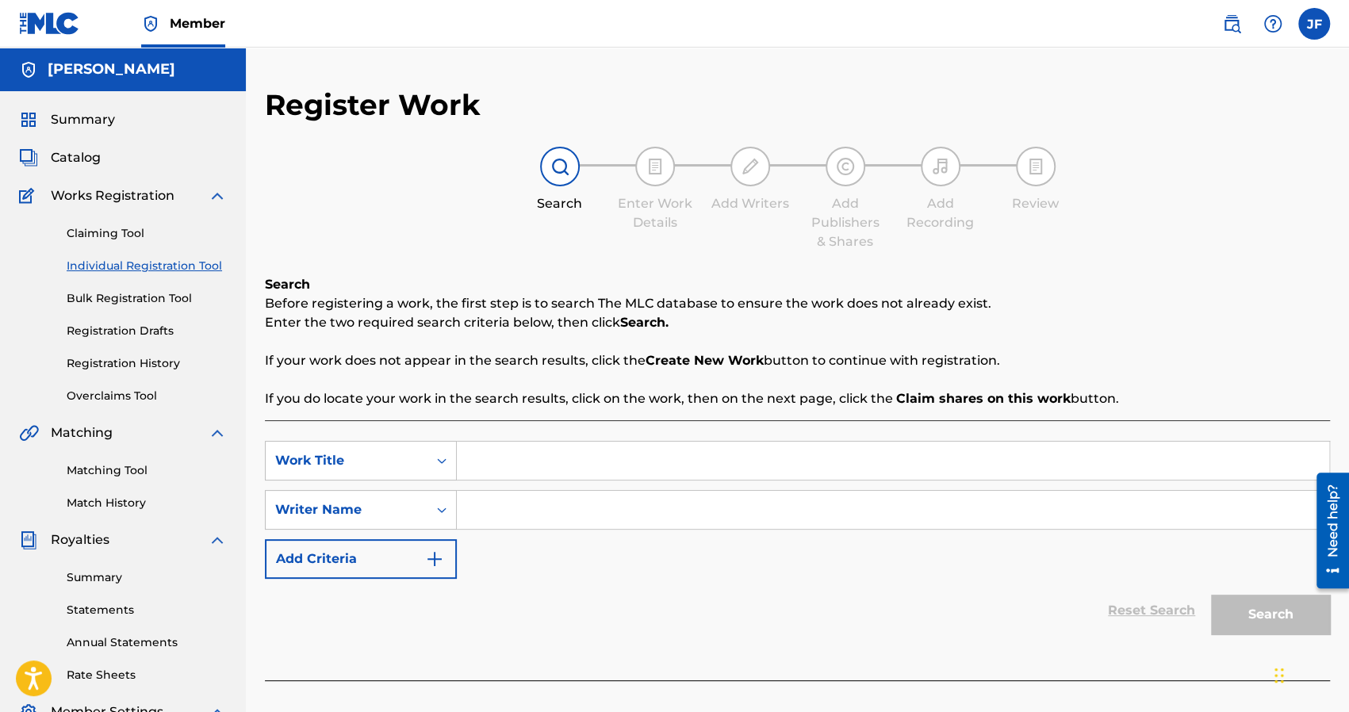
scroll to position [98, 0]
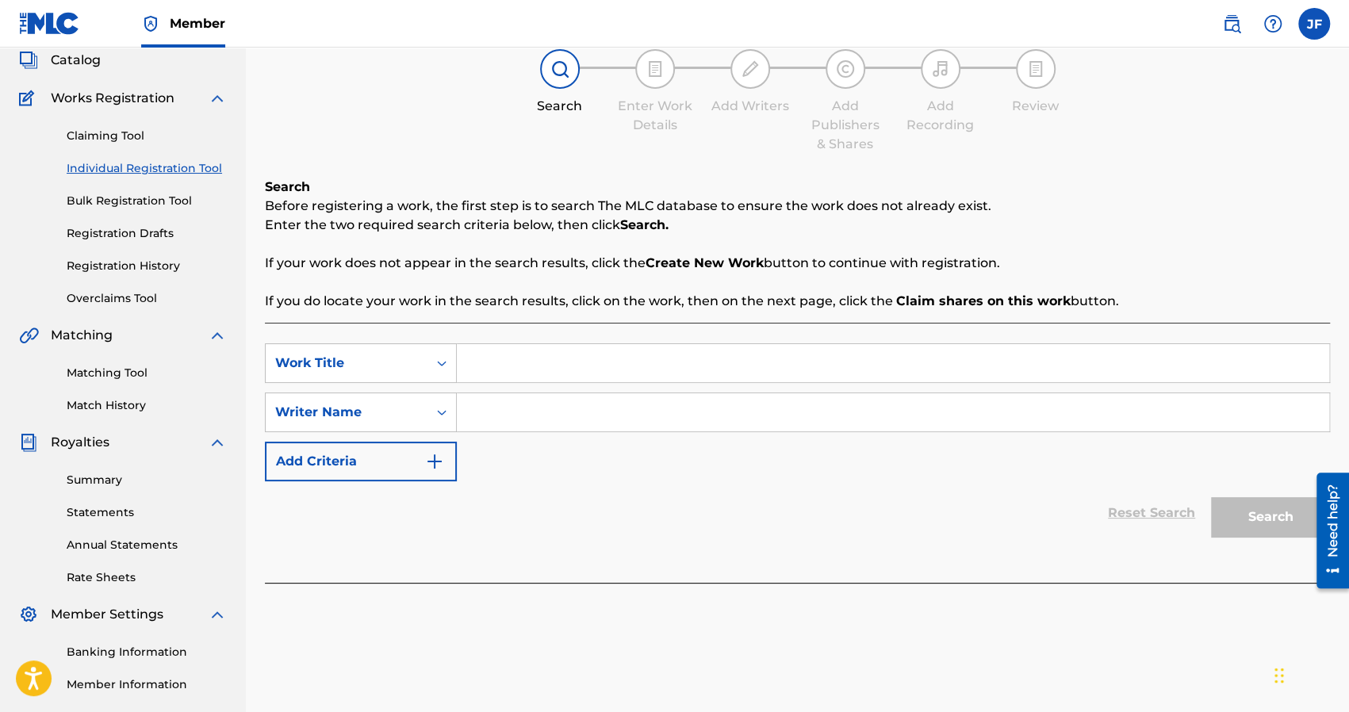
click at [519, 359] on input "Search Form" at bounding box center [893, 363] width 872 height 38
click at [404, 408] on div "Writer Name" at bounding box center [346, 412] width 143 height 19
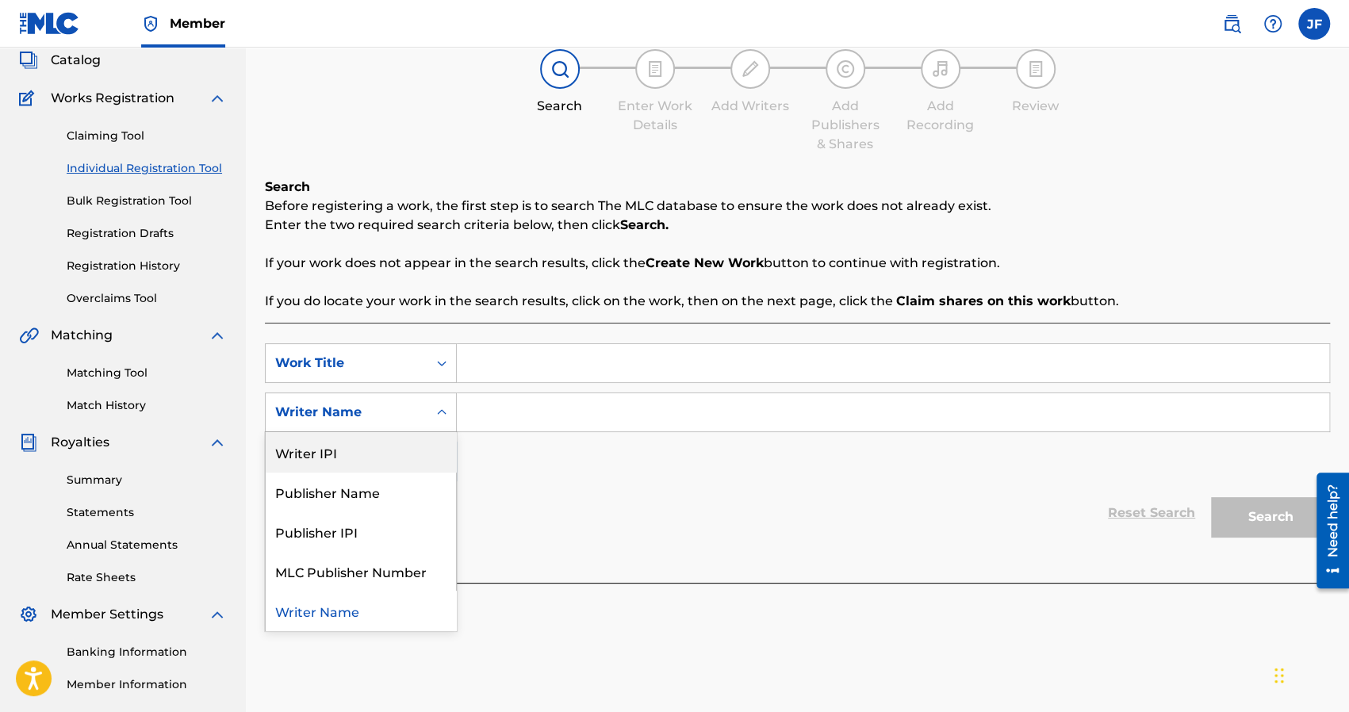
click at [369, 454] on div "Writer IPI" at bounding box center [361, 452] width 190 height 40
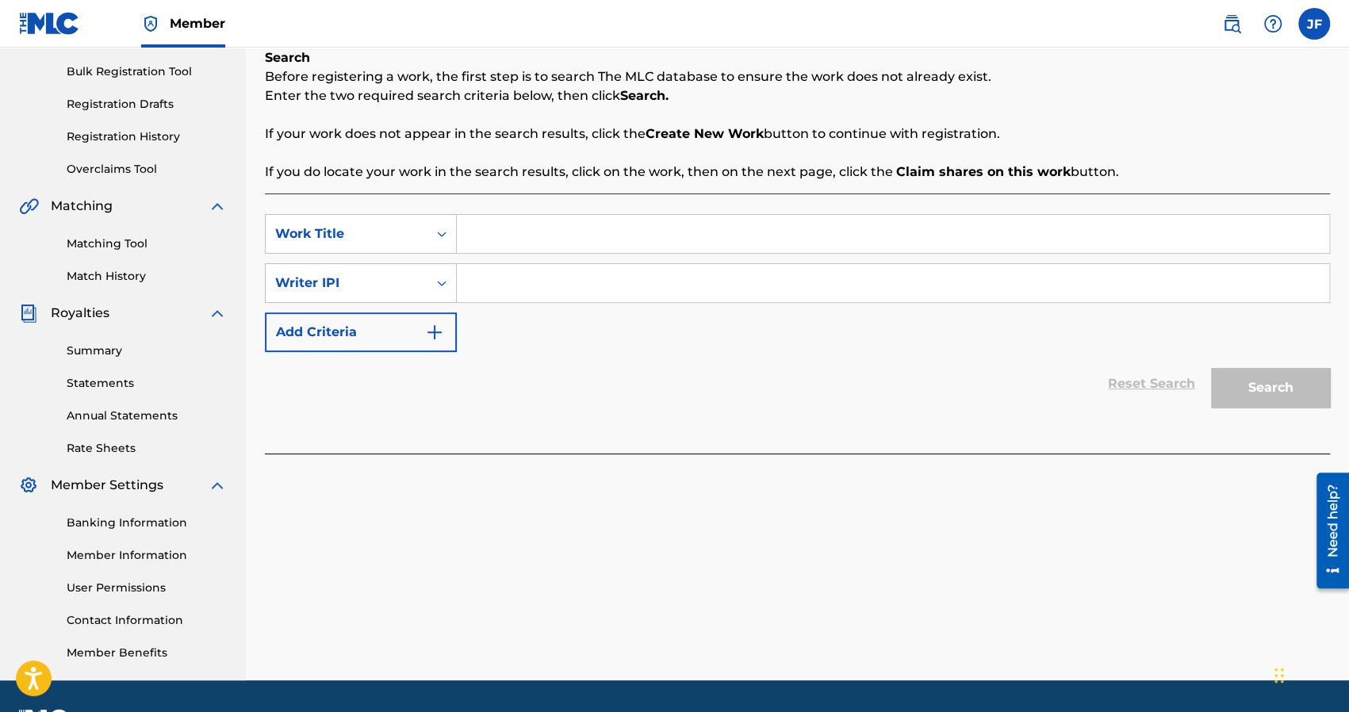
scroll to position [271, 0]
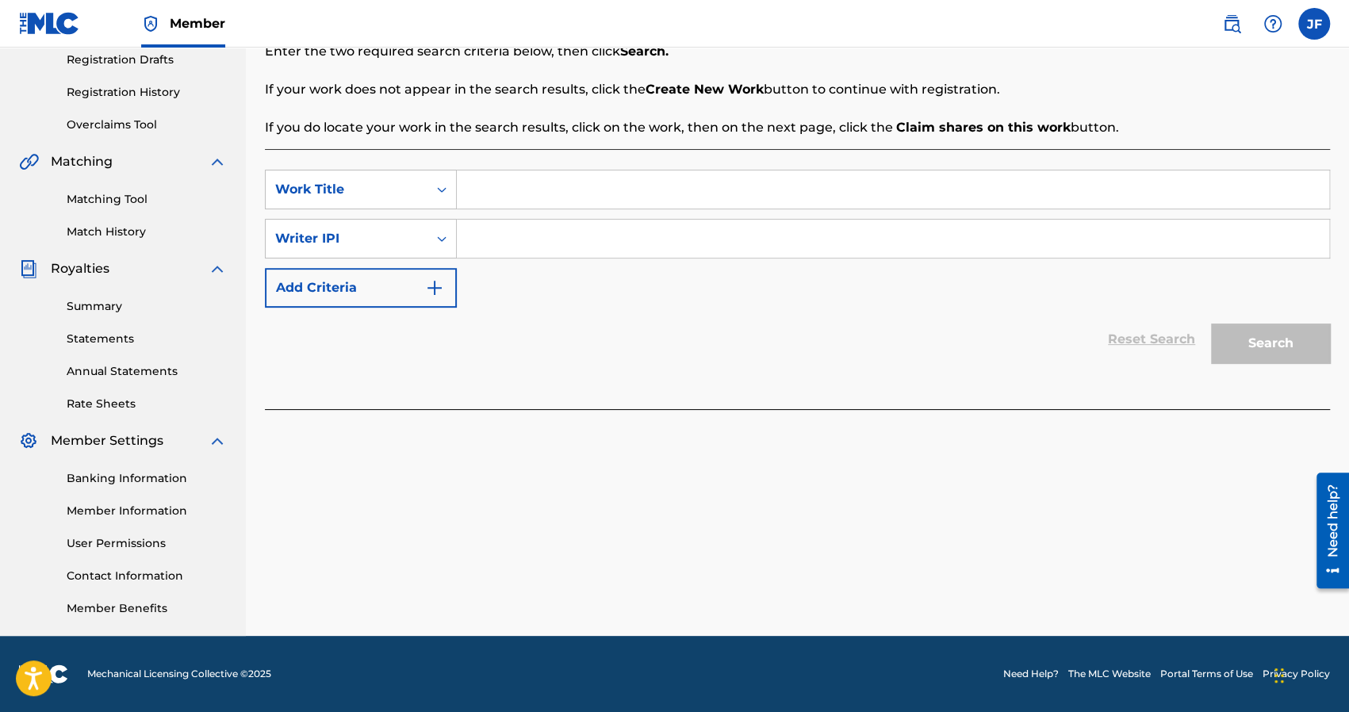
click at [1236, 21] on img at bounding box center [1231, 23] width 19 height 19
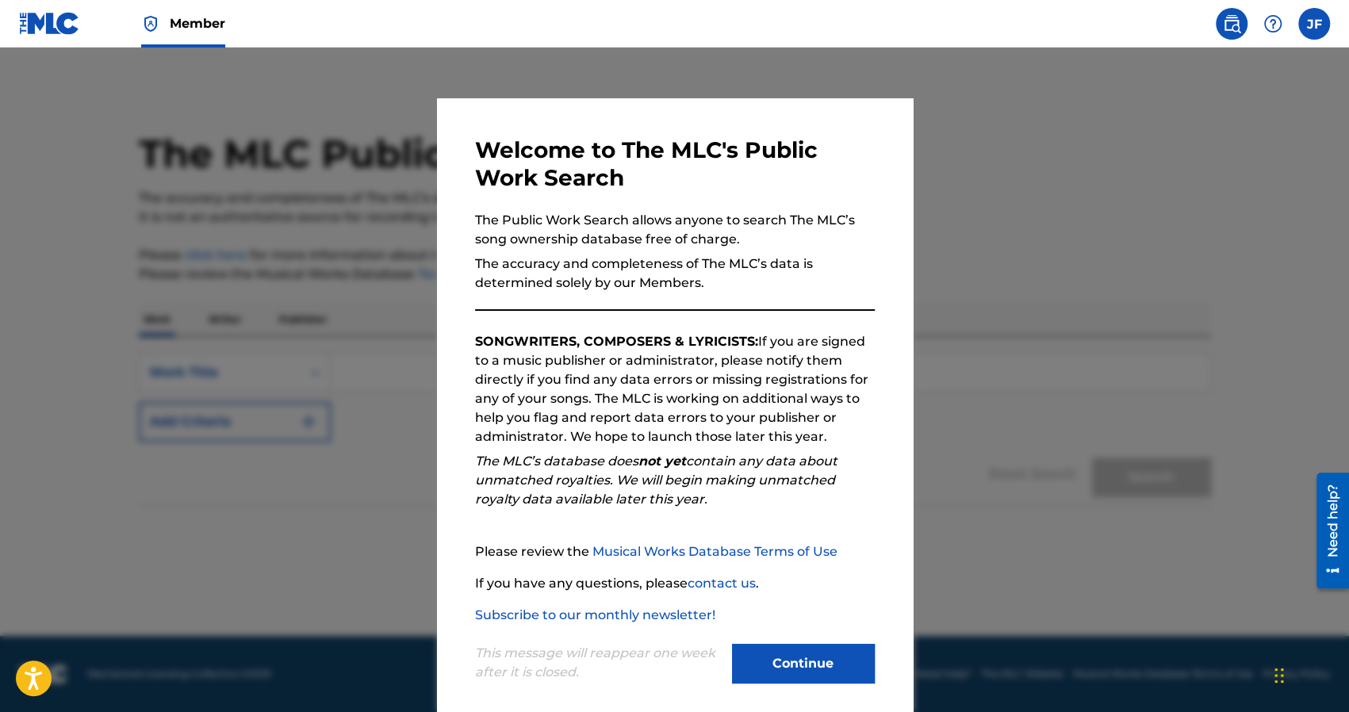
click at [1211, 99] on div at bounding box center [674, 404] width 1349 height 712
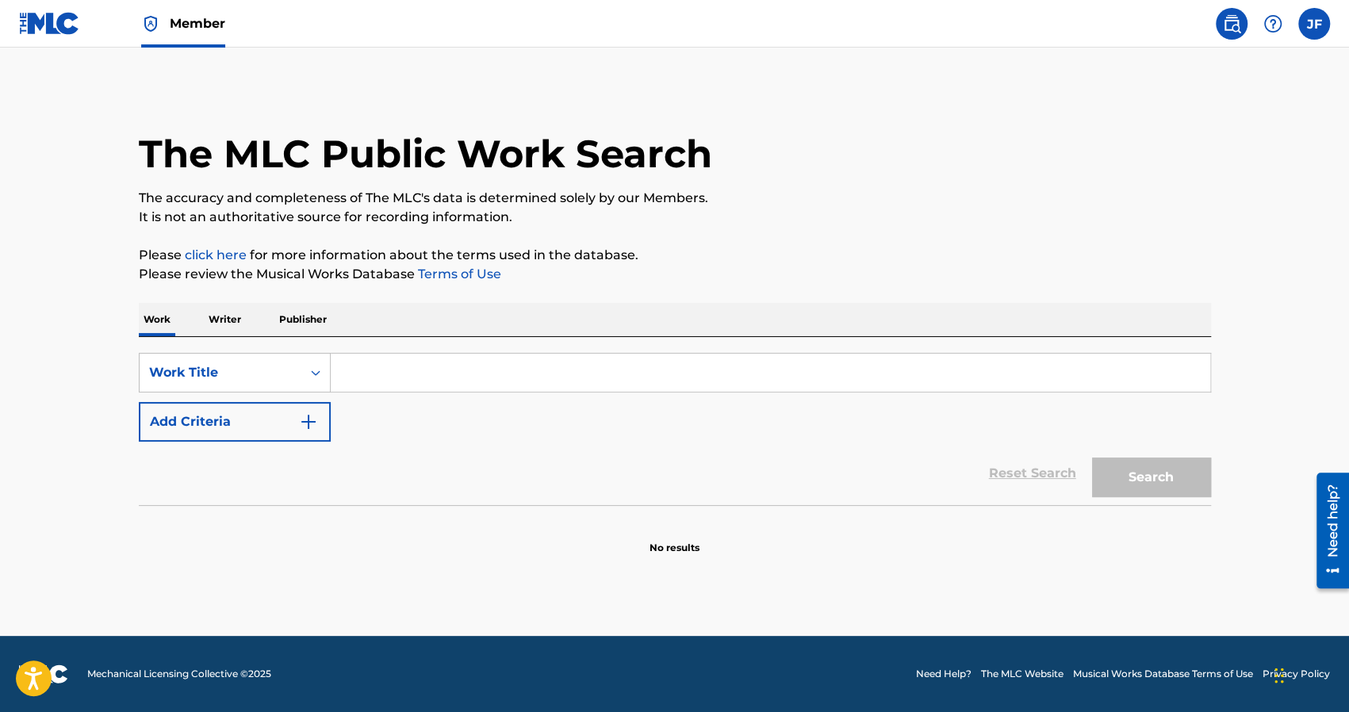
click at [1300, 29] on label at bounding box center [1314, 24] width 32 height 32
click at [1314, 24] on input "[PERSON_NAME] [EMAIL_ADDRESS][DOMAIN_NAME] Notification Preferences Profile Log…" at bounding box center [1314, 24] width 0 height 0
click at [1300, 29] on div "JF [PERSON_NAME] [EMAIL_ADDRESS][DOMAIN_NAME] Notification Preferences Profile …" at bounding box center [1314, 24] width 32 height 32
click at [232, 319] on p "Writer" at bounding box center [225, 319] width 42 height 33
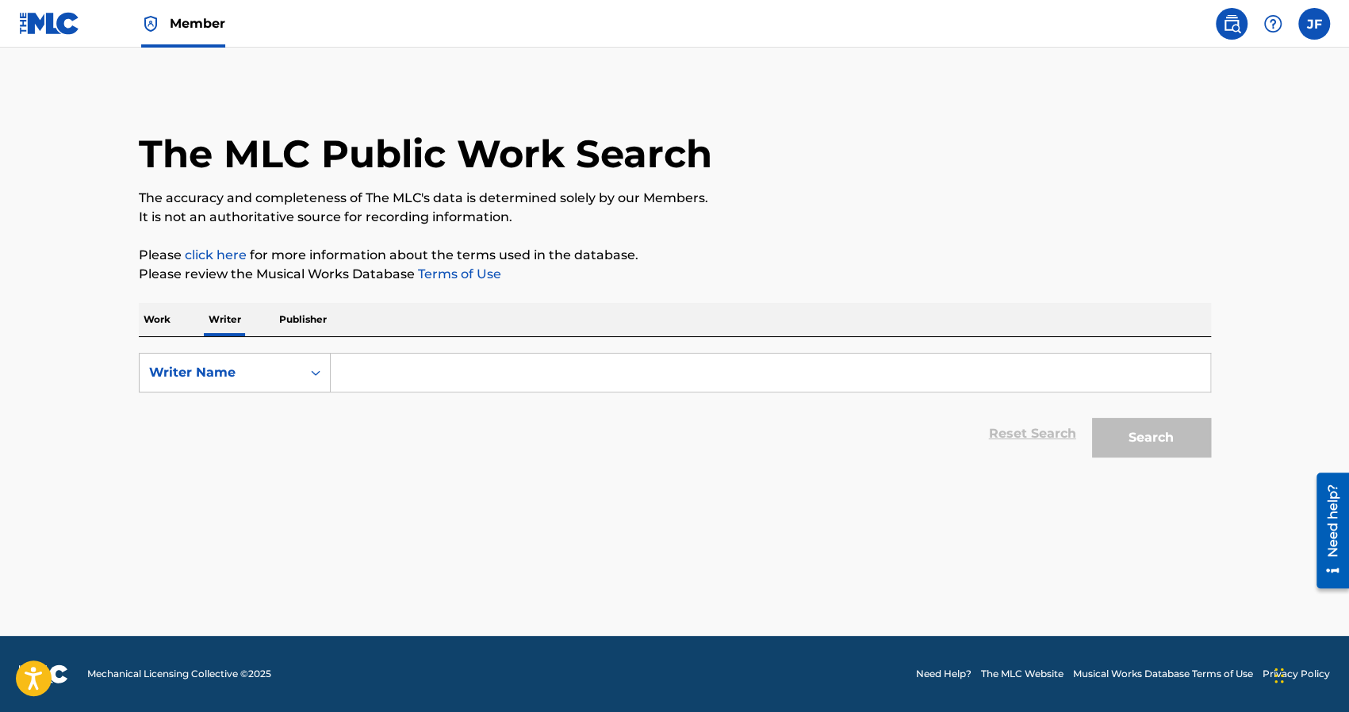
click at [175, 316] on div "Work Writer Publisher" at bounding box center [675, 319] width 1072 height 33
click at [171, 316] on p "Work" at bounding box center [157, 319] width 36 height 33
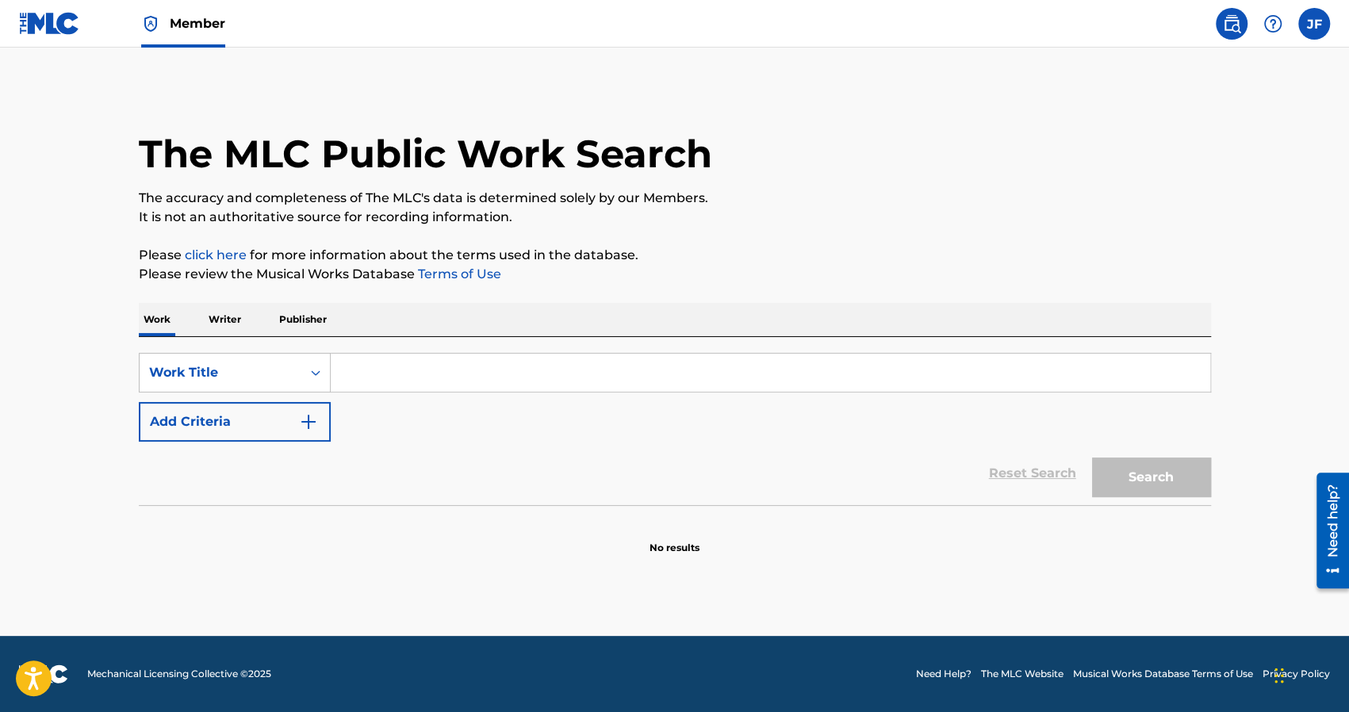
click at [1227, 25] on img at bounding box center [1231, 23] width 19 height 19
click at [1315, 31] on label at bounding box center [1314, 24] width 32 height 32
click at [1314, 24] on input "[PERSON_NAME] [EMAIL_ADDRESS][DOMAIN_NAME] Notification Preferences Profile Log…" at bounding box center [1314, 24] width 0 height 0
click at [1209, 28] on div "JF [PERSON_NAME] [EMAIL_ADDRESS][DOMAIN_NAME] Notification Preferences Profile …" at bounding box center [1268, 24] width 124 height 32
click at [176, 22] on span "Member" at bounding box center [198, 23] width 56 height 18
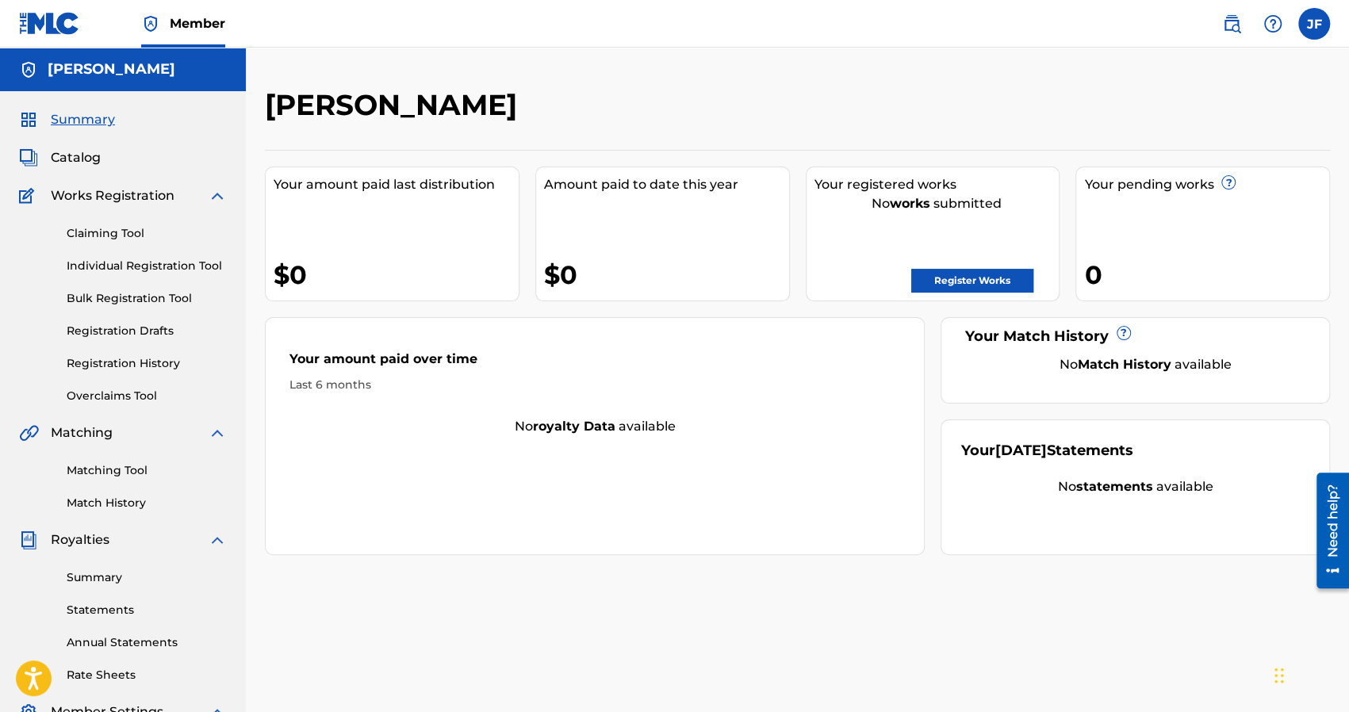
click at [125, 235] on link "Claiming Tool" at bounding box center [147, 233] width 160 height 17
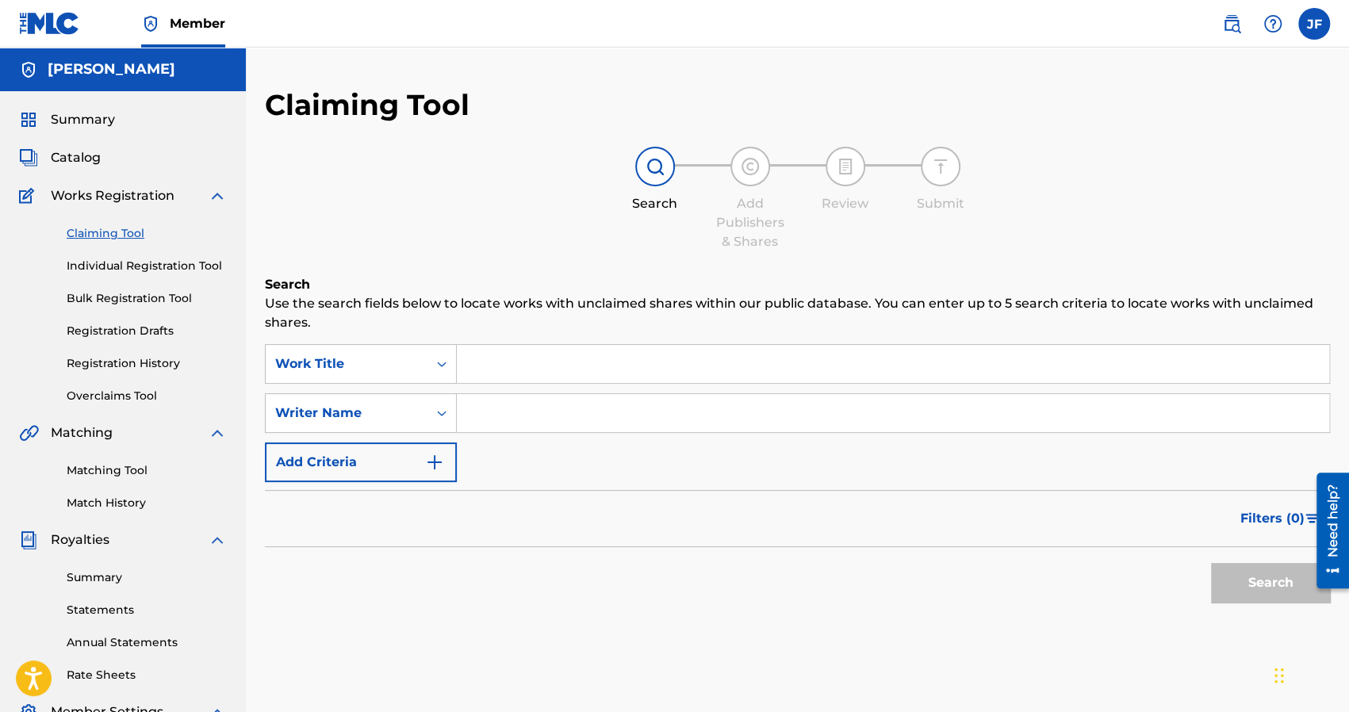
click at [141, 268] on link "Individual Registration Tool" at bounding box center [147, 266] width 160 height 17
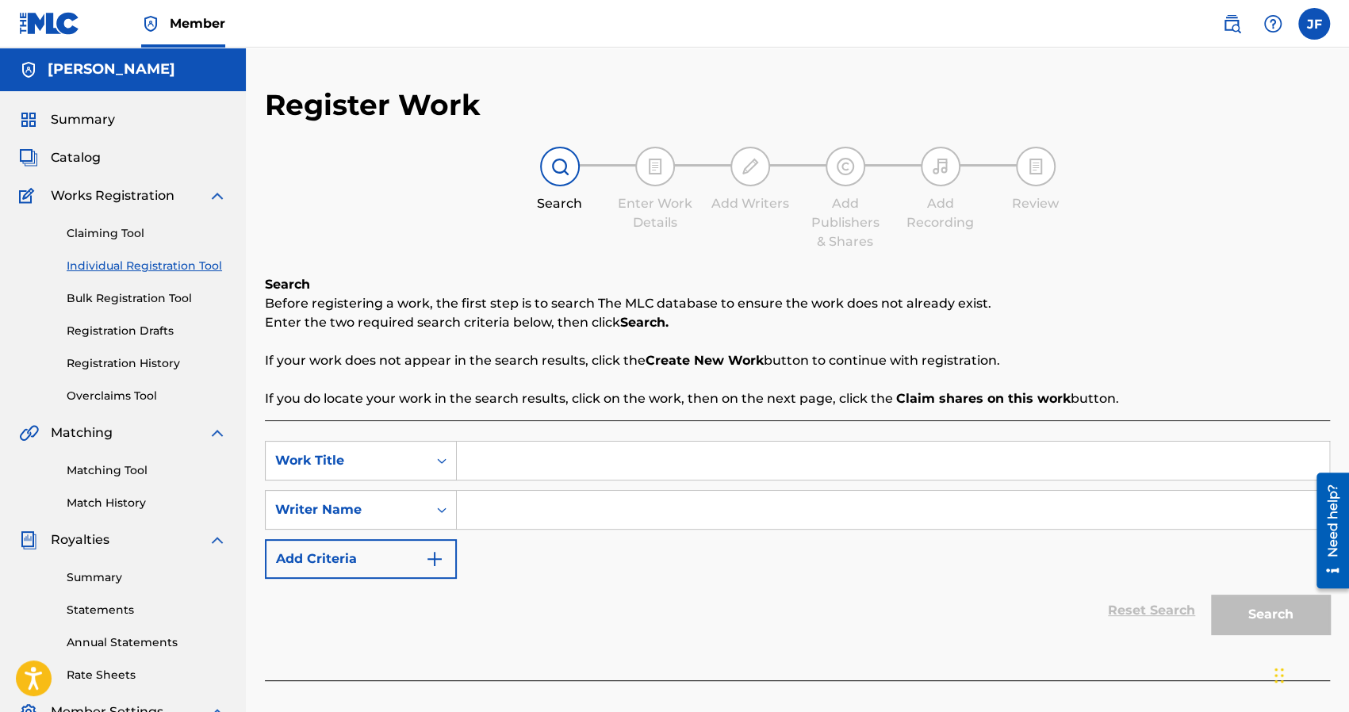
click at [130, 232] on link "Claiming Tool" at bounding box center [147, 233] width 160 height 17
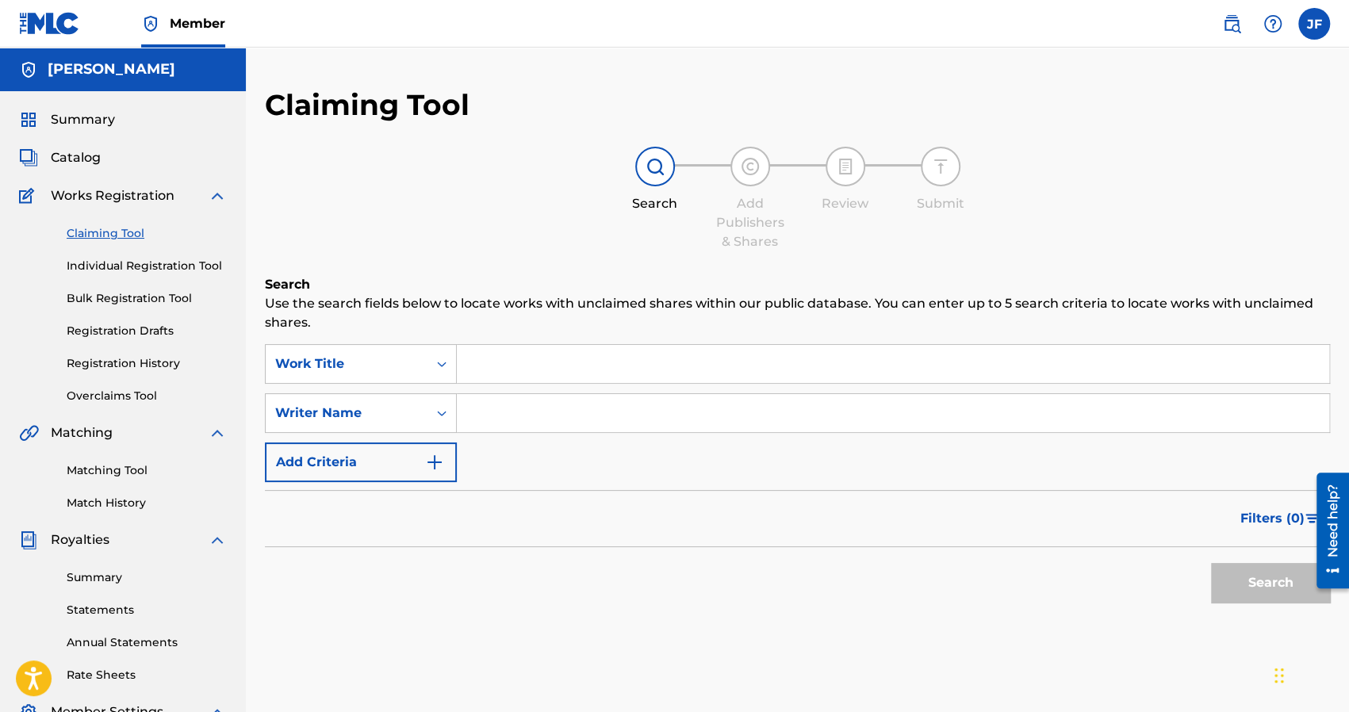
click at [120, 237] on link "Claiming Tool" at bounding box center [147, 233] width 160 height 17
click at [108, 326] on link "Registration Drafts" at bounding box center [147, 331] width 160 height 17
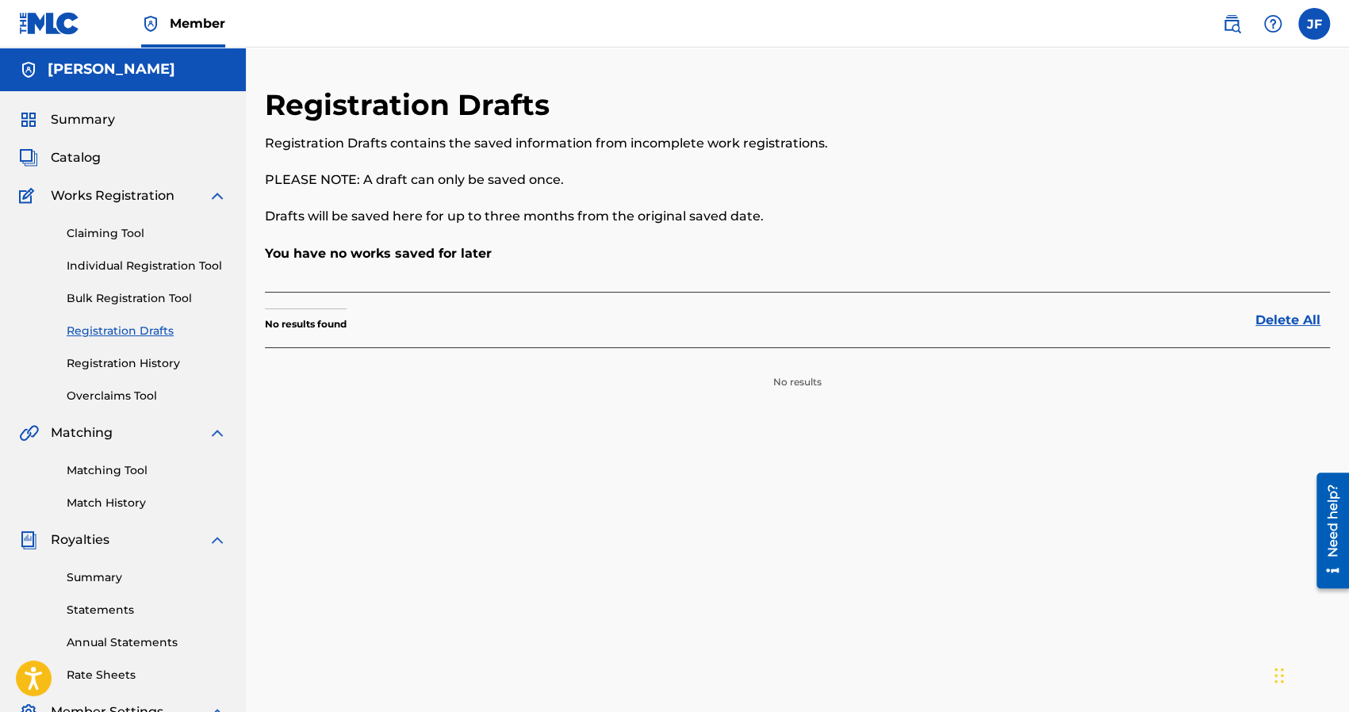
click at [106, 373] on div "Claiming Tool Individual Registration Tool Bulk Registration Tool Registration …" at bounding box center [123, 304] width 208 height 199
click at [106, 369] on link "Registration History" at bounding box center [147, 363] width 160 height 17
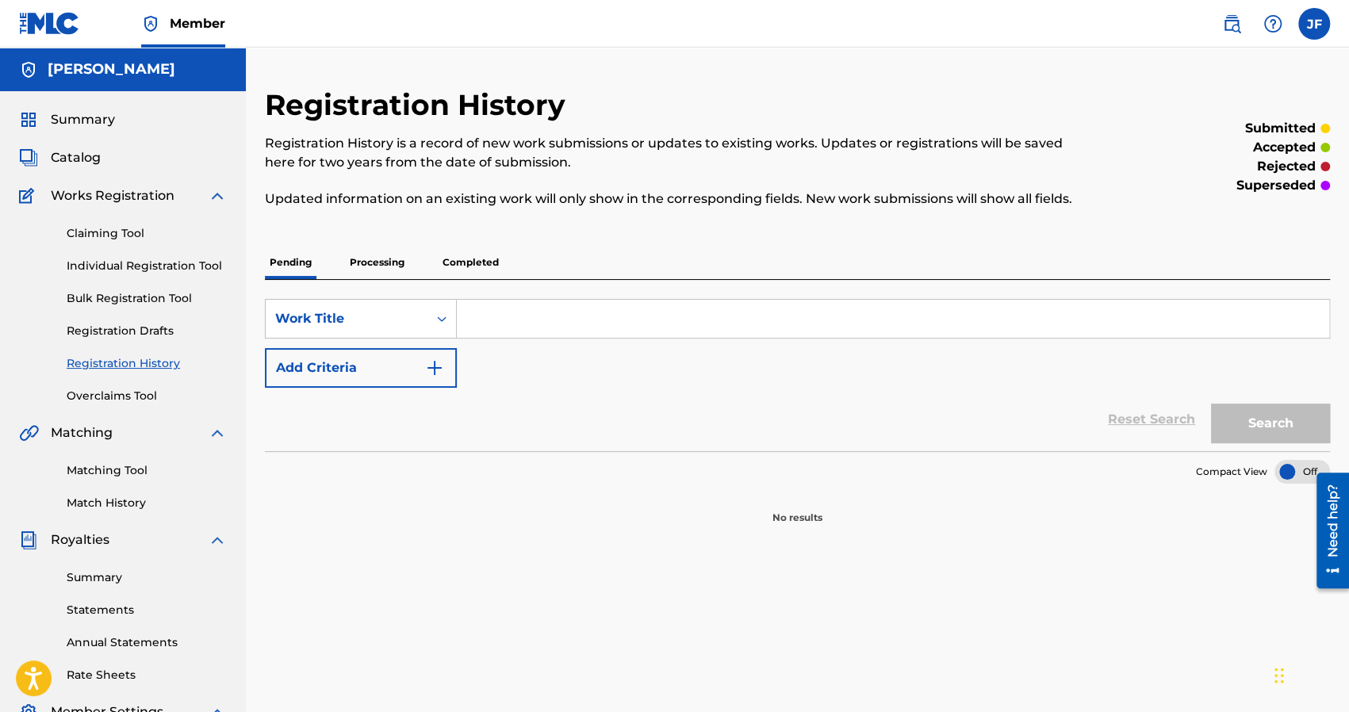
click at [109, 394] on link "Overclaims Tool" at bounding box center [147, 396] width 160 height 17
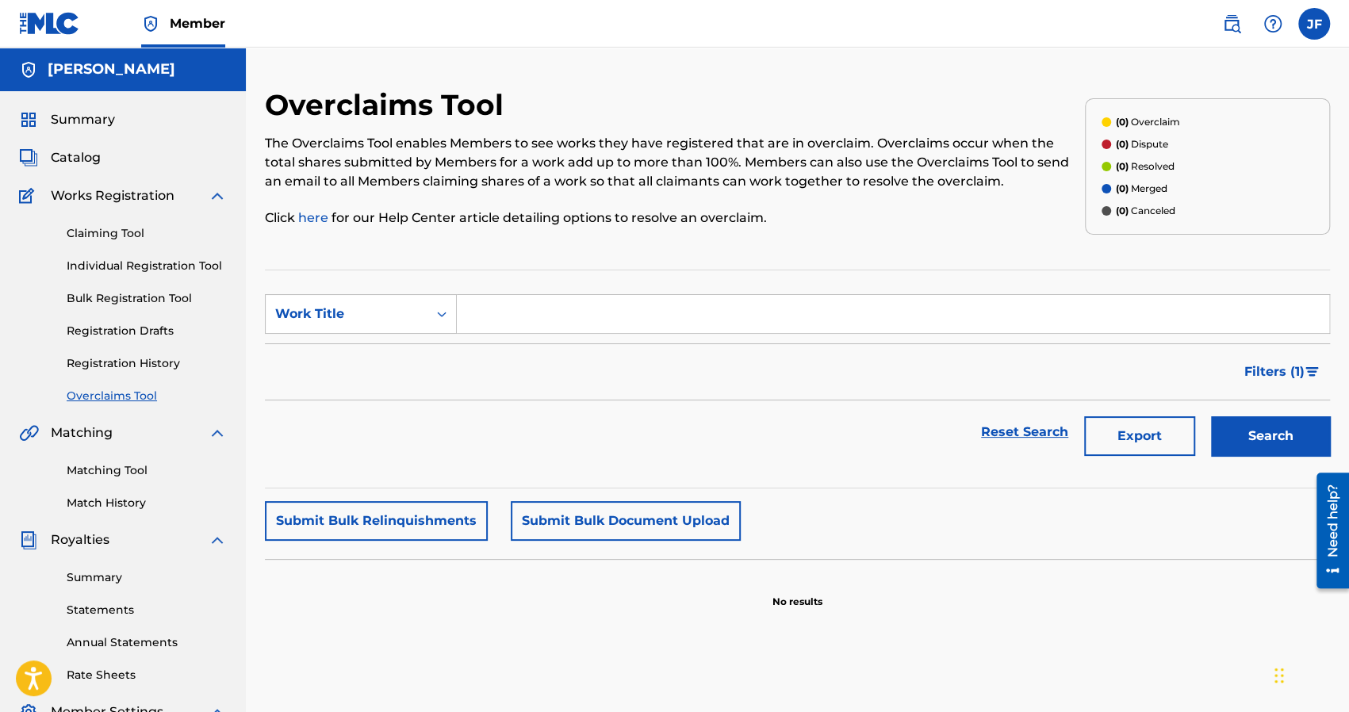
click at [105, 235] on link "Claiming Tool" at bounding box center [147, 233] width 160 height 17
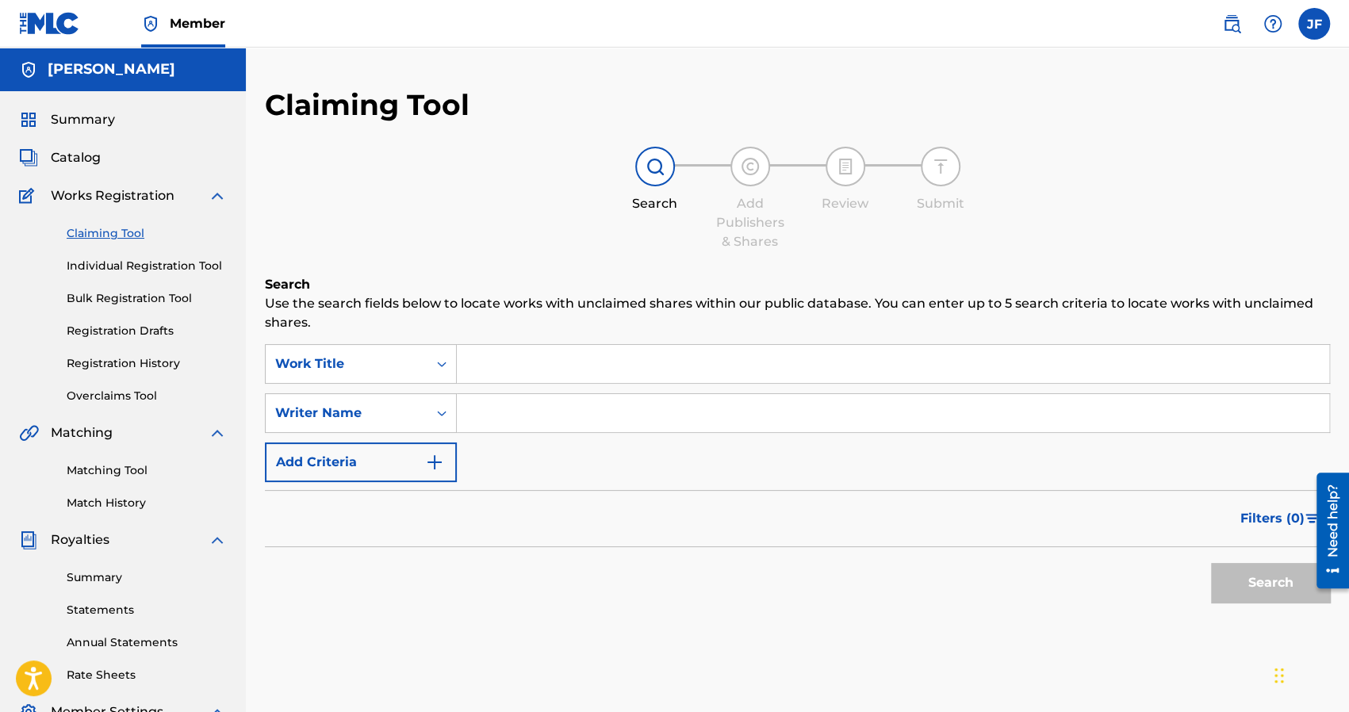
click at [618, 370] on input "Search Form" at bounding box center [893, 364] width 872 height 38
type input "Drop Top Beater"
click at [1234, 568] on button "Search" at bounding box center [1270, 583] width 119 height 40
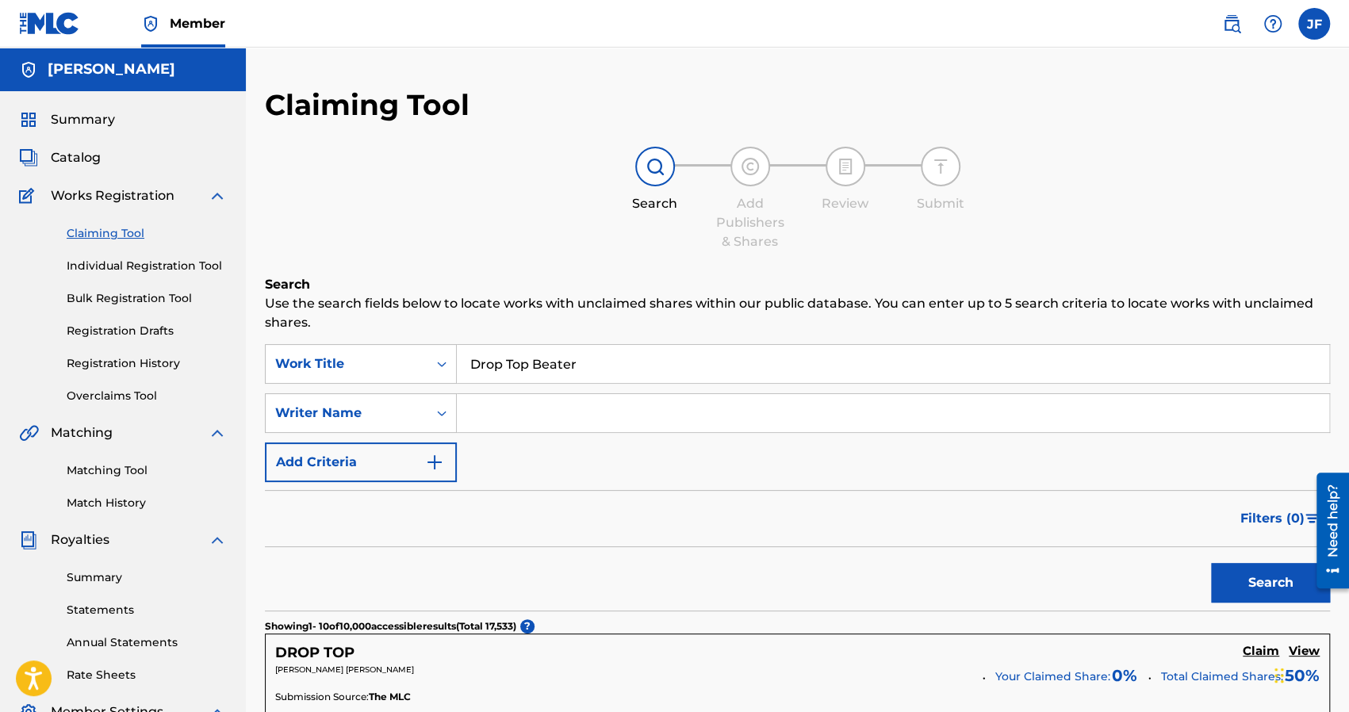
click at [677, 353] on input "Drop Top Beater" at bounding box center [893, 364] width 872 height 38
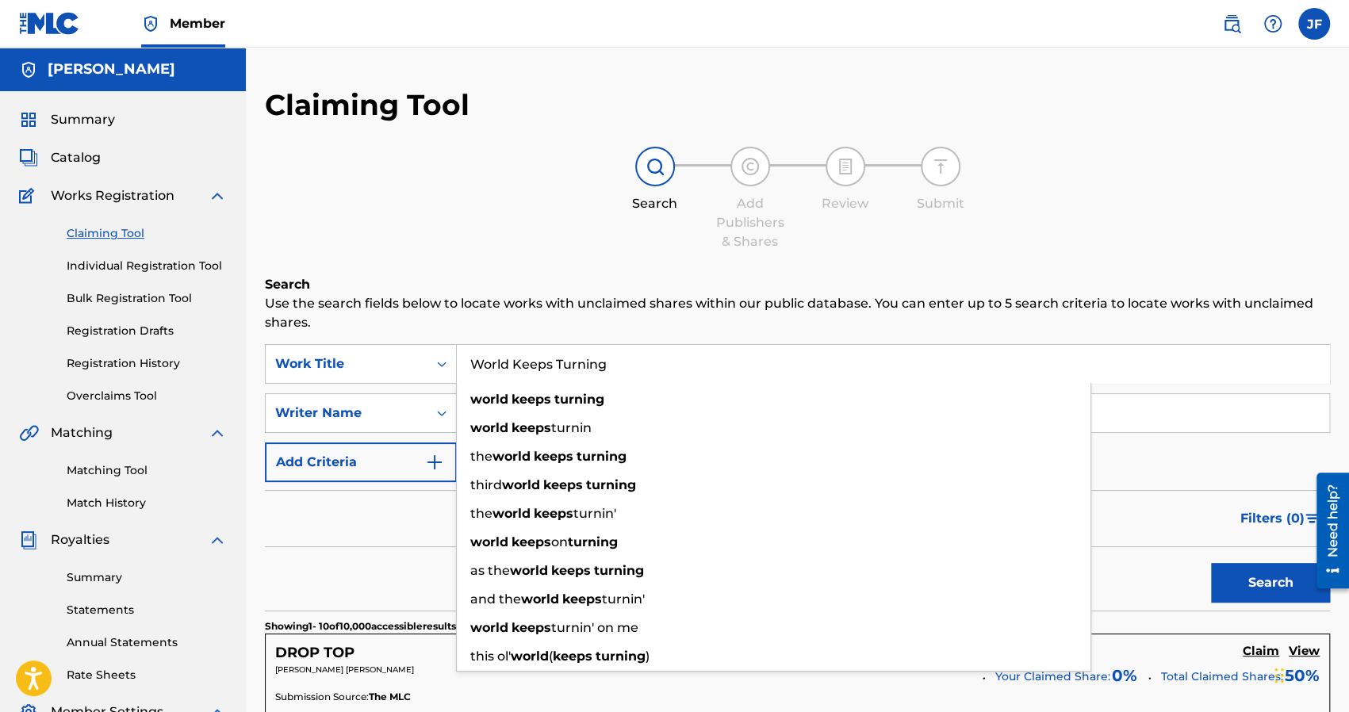
type input "World Keeps Turning"
click at [1211, 563] on button "Search" at bounding box center [1270, 583] width 119 height 40
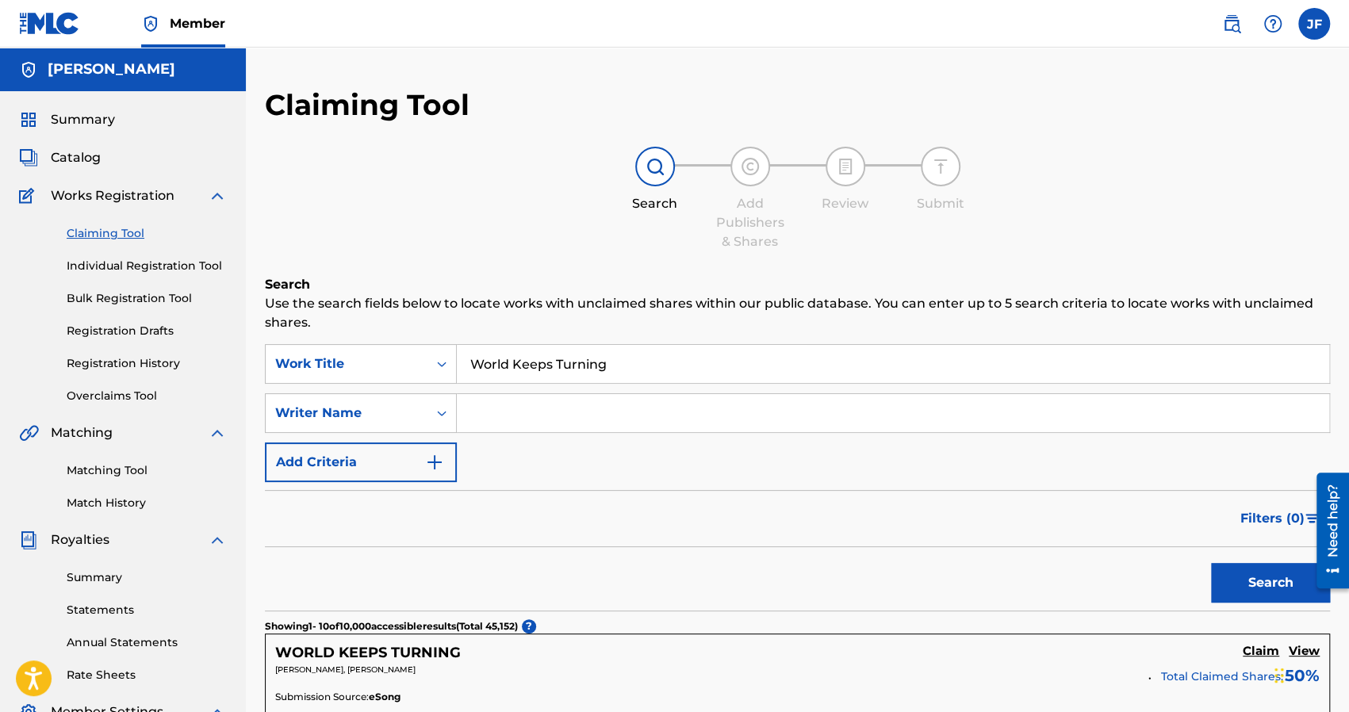
click at [933, 295] on p "Use the search fields below to locate works with unclaimed shares within our pu…" at bounding box center [797, 313] width 1065 height 38
click at [499, 413] on input "Search Form" at bounding box center [893, 413] width 872 height 38
click at [398, 473] on button "Add Criteria" at bounding box center [361, 462] width 192 height 40
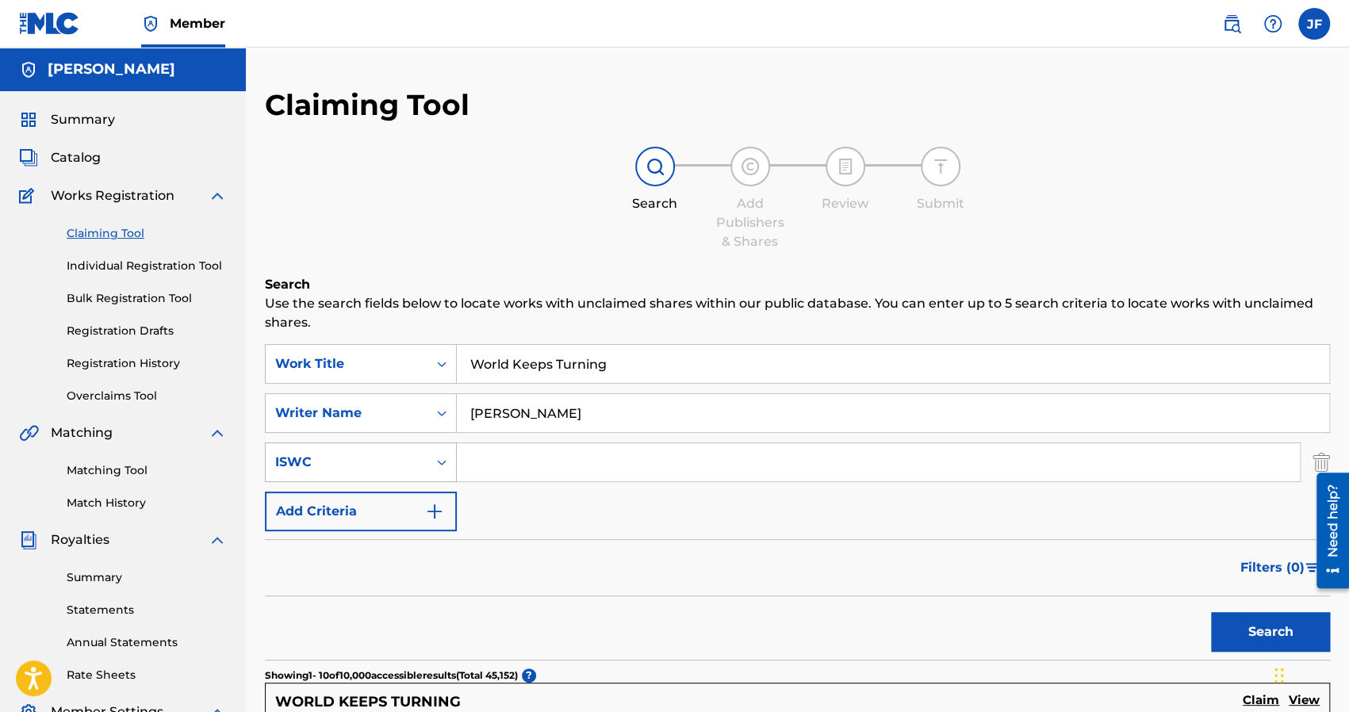
click at [435, 461] on icon "Search Form" at bounding box center [442, 462] width 16 height 16
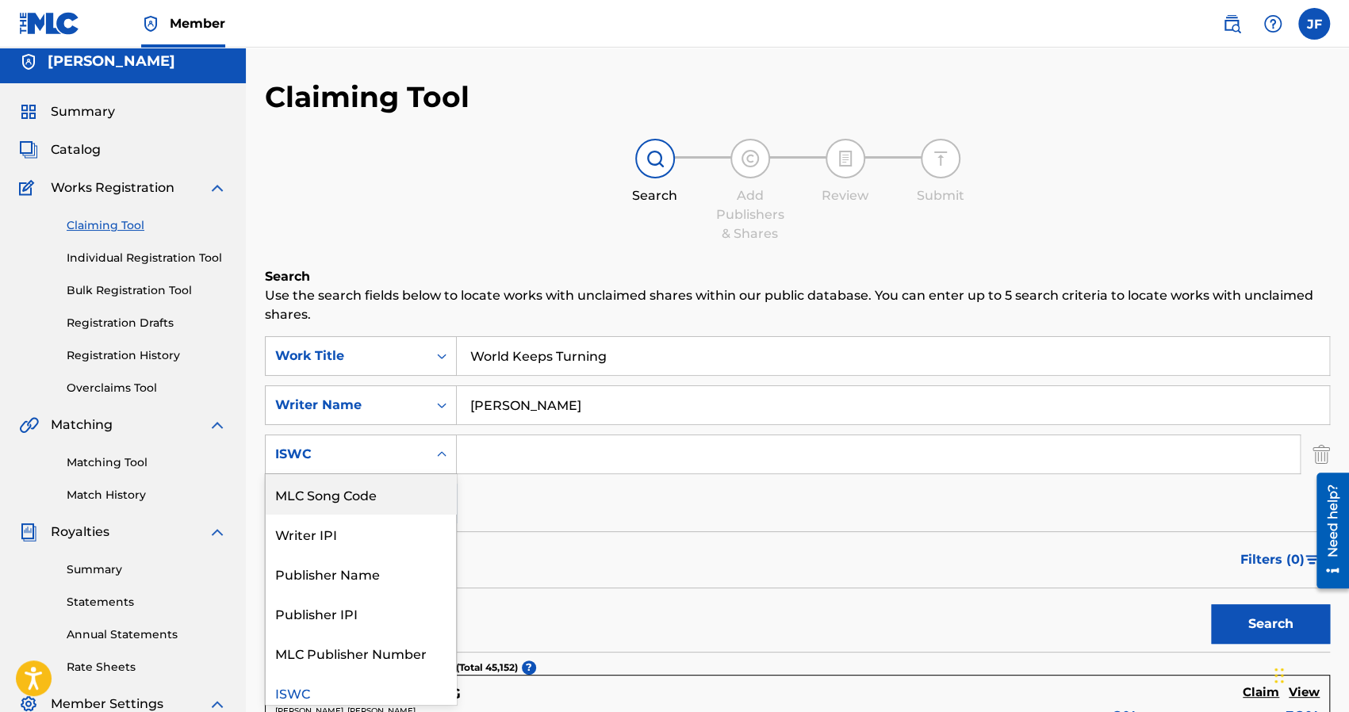
click at [1323, 451] on img "Search Form" at bounding box center [1320, 454] width 17 height 40
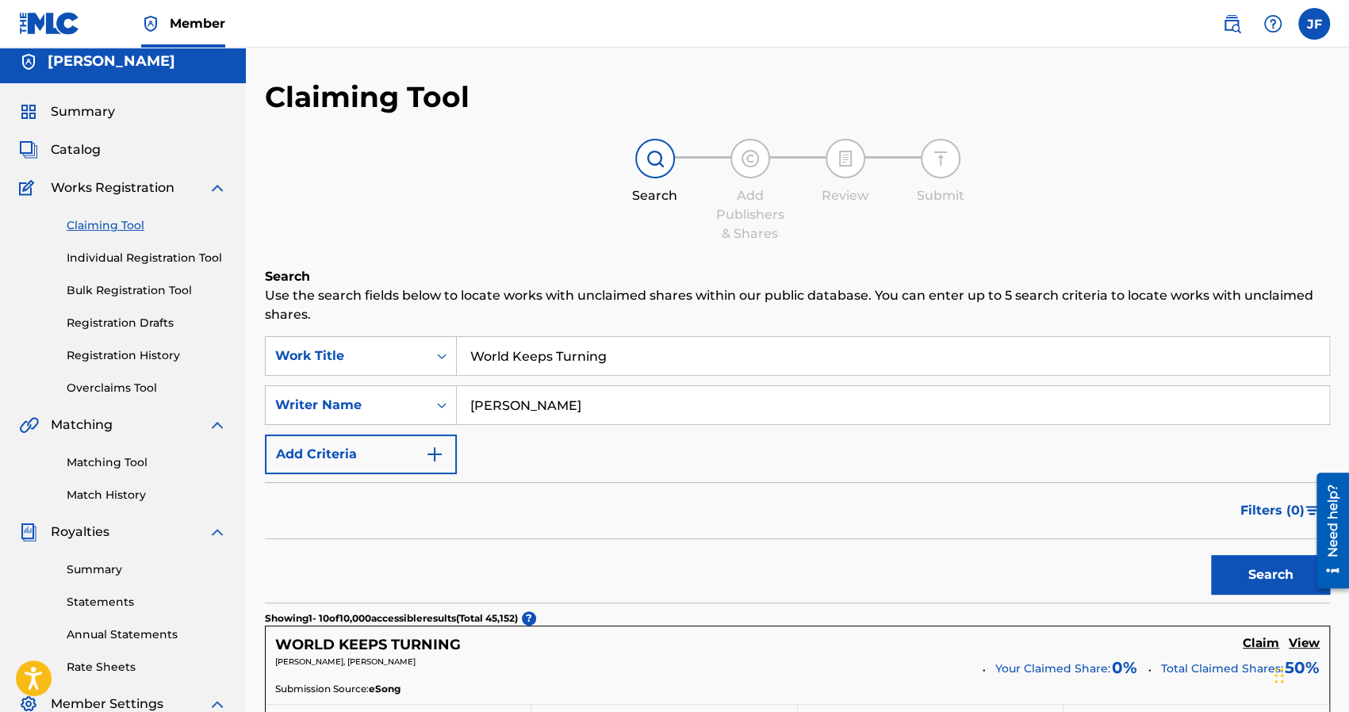
click at [787, 409] on input "[PERSON_NAME]" at bounding box center [893, 405] width 872 height 38
type input "[PERSON_NAME]"
click at [1235, 561] on button "Search" at bounding box center [1270, 575] width 119 height 40
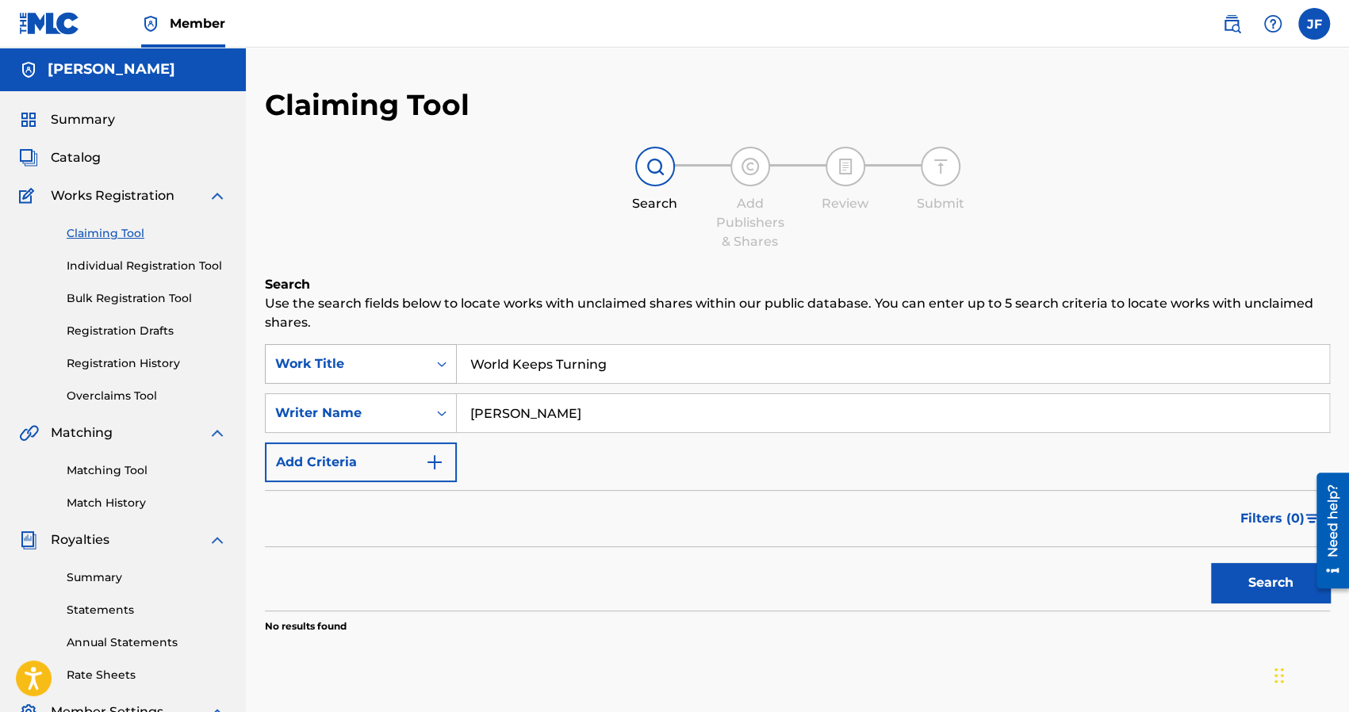
click at [436, 358] on icon "Search Form" at bounding box center [442, 364] width 16 height 16
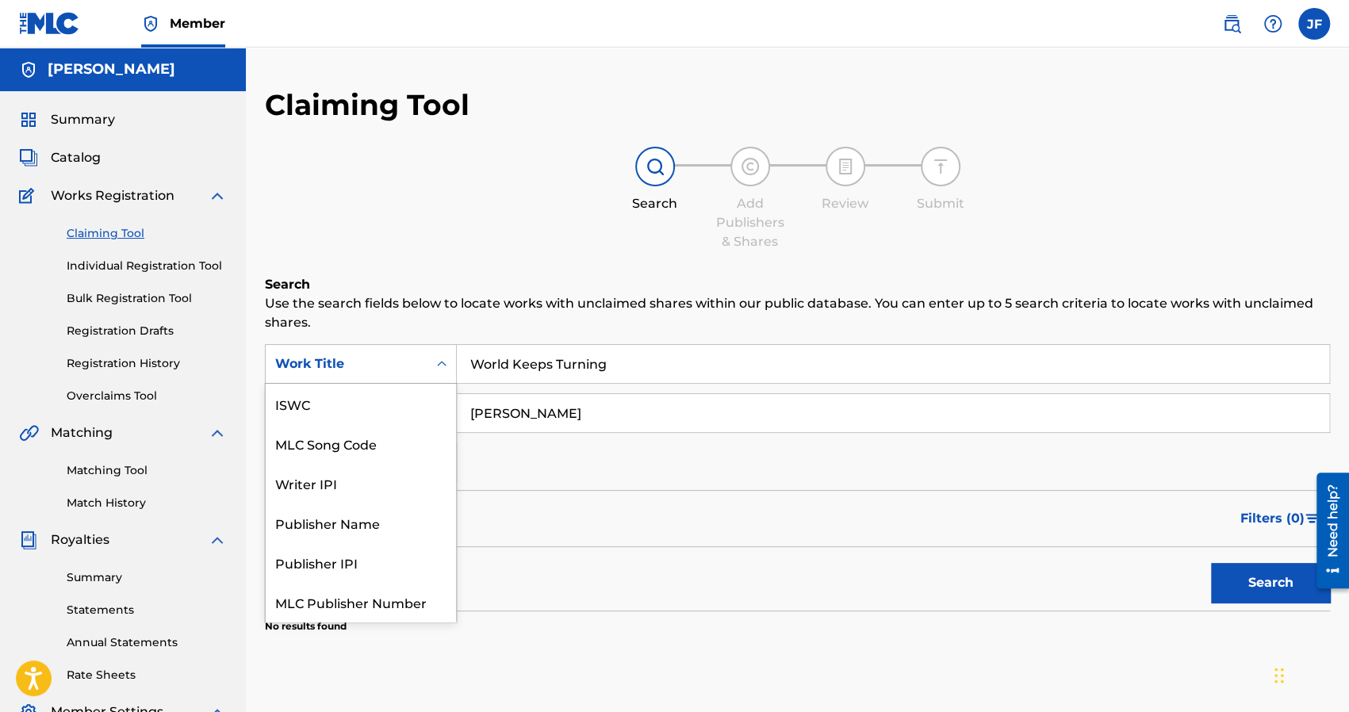
scroll to position [40, 0]
click at [322, 599] on div "Work Title" at bounding box center [361, 602] width 190 height 40
click at [400, 369] on div "Work Title" at bounding box center [346, 363] width 143 height 19
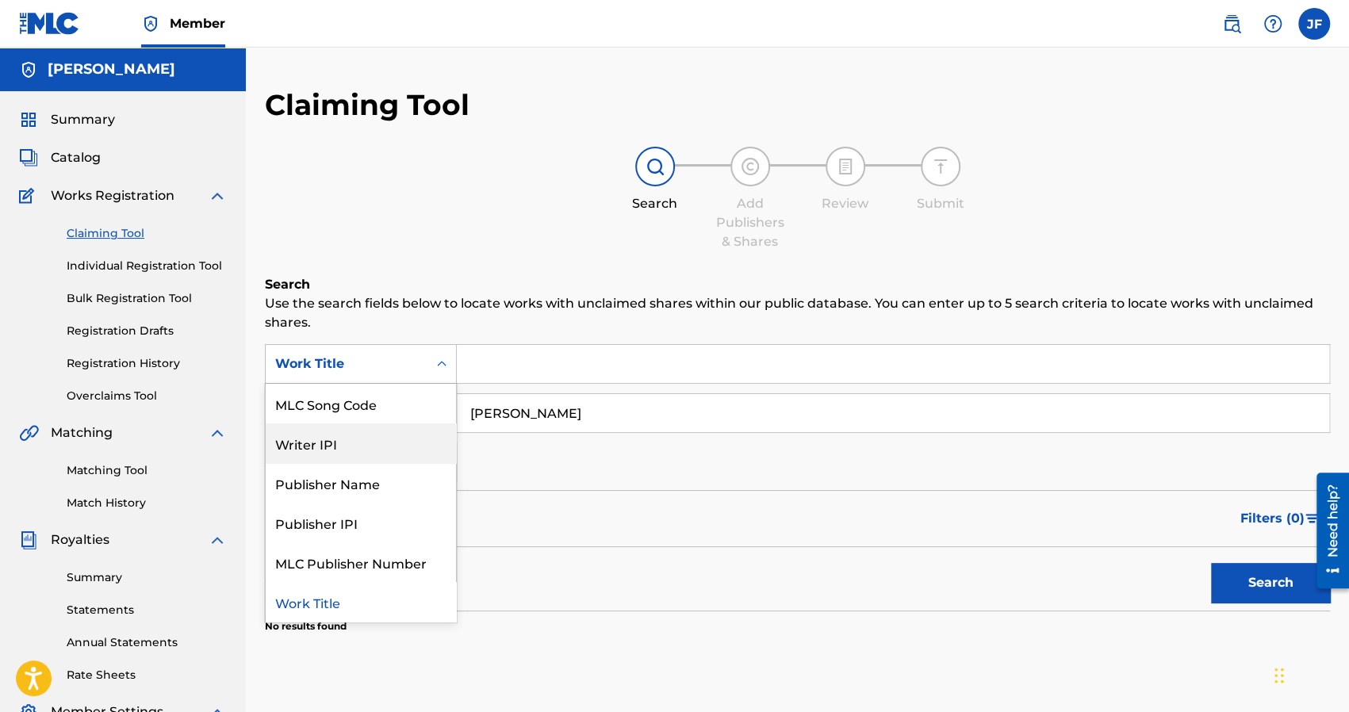
click at [382, 437] on div "Writer IPI" at bounding box center [361, 443] width 190 height 40
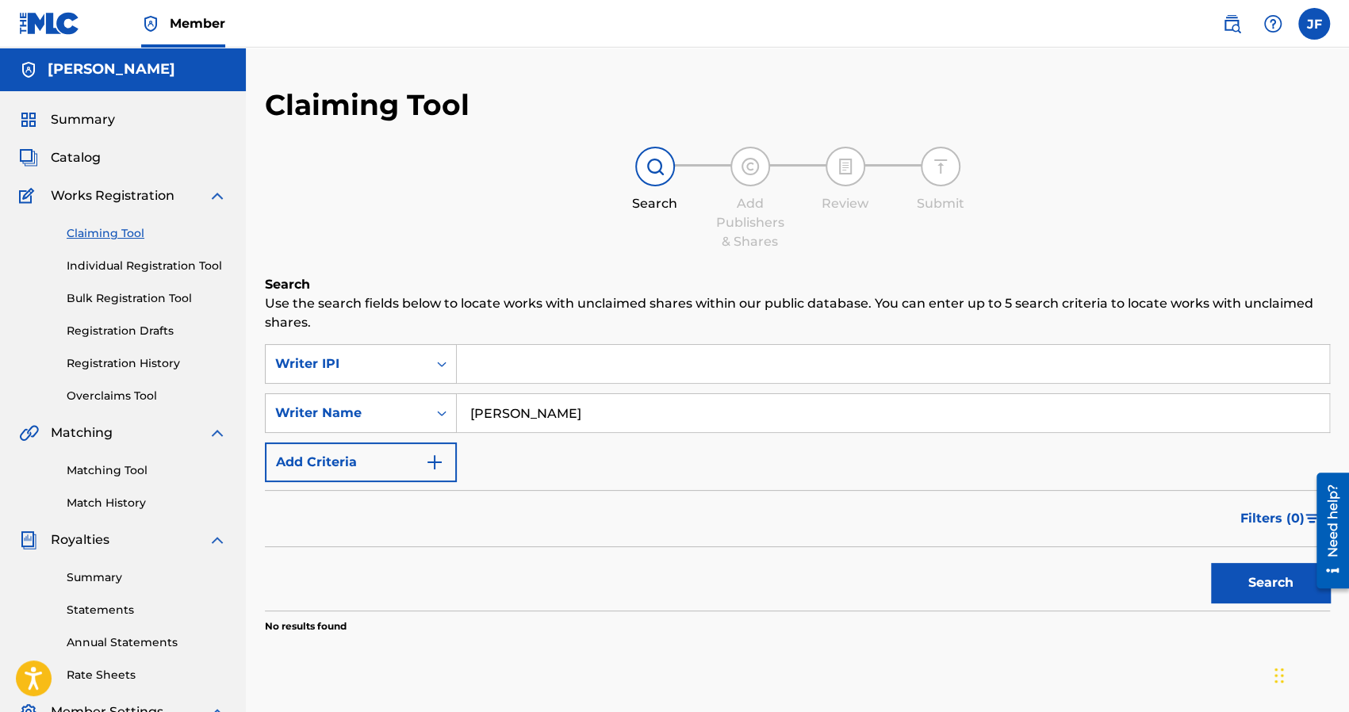
click at [553, 359] on input "Search Form" at bounding box center [893, 364] width 872 height 38
click at [1260, 581] on button "Search" at bounding box center [1270, 583] width 119 height 40
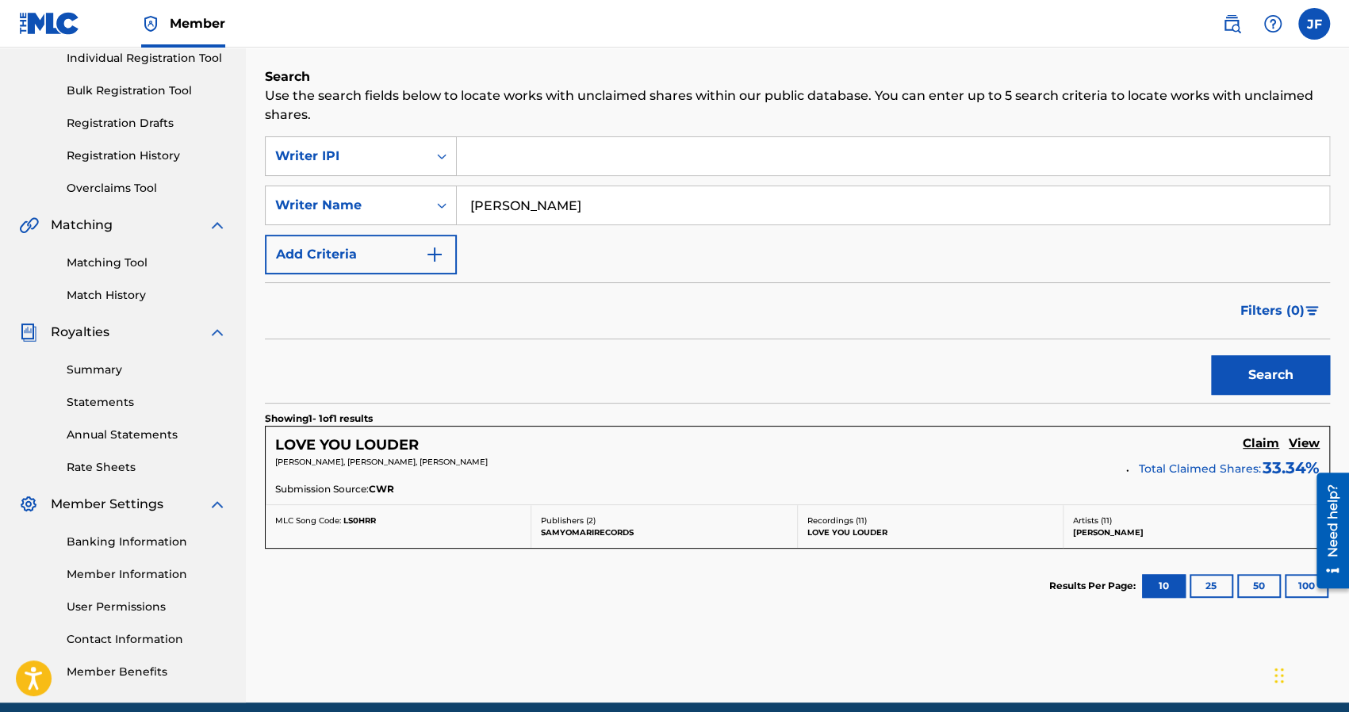
scroll to position [211, 0]
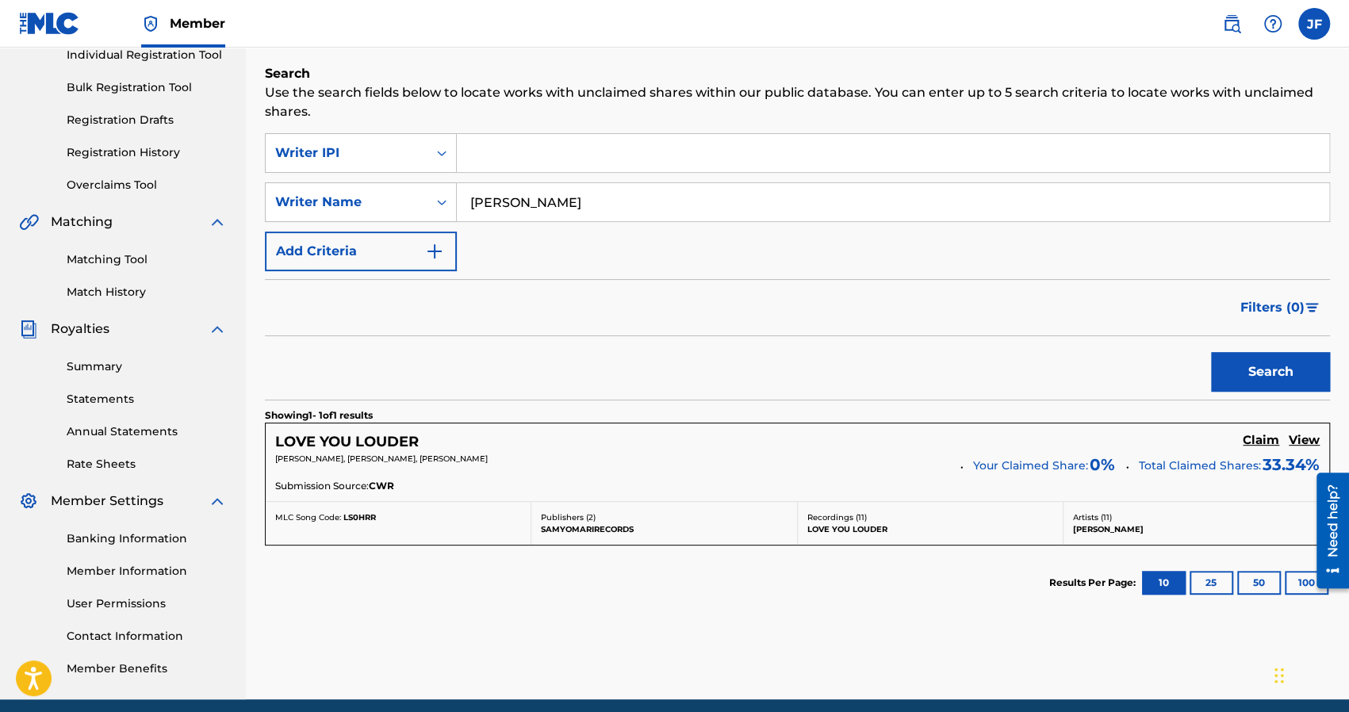
click at [1260, 442] on h5 "Claim" at bounding box center [1260, 440] width 36 height 15
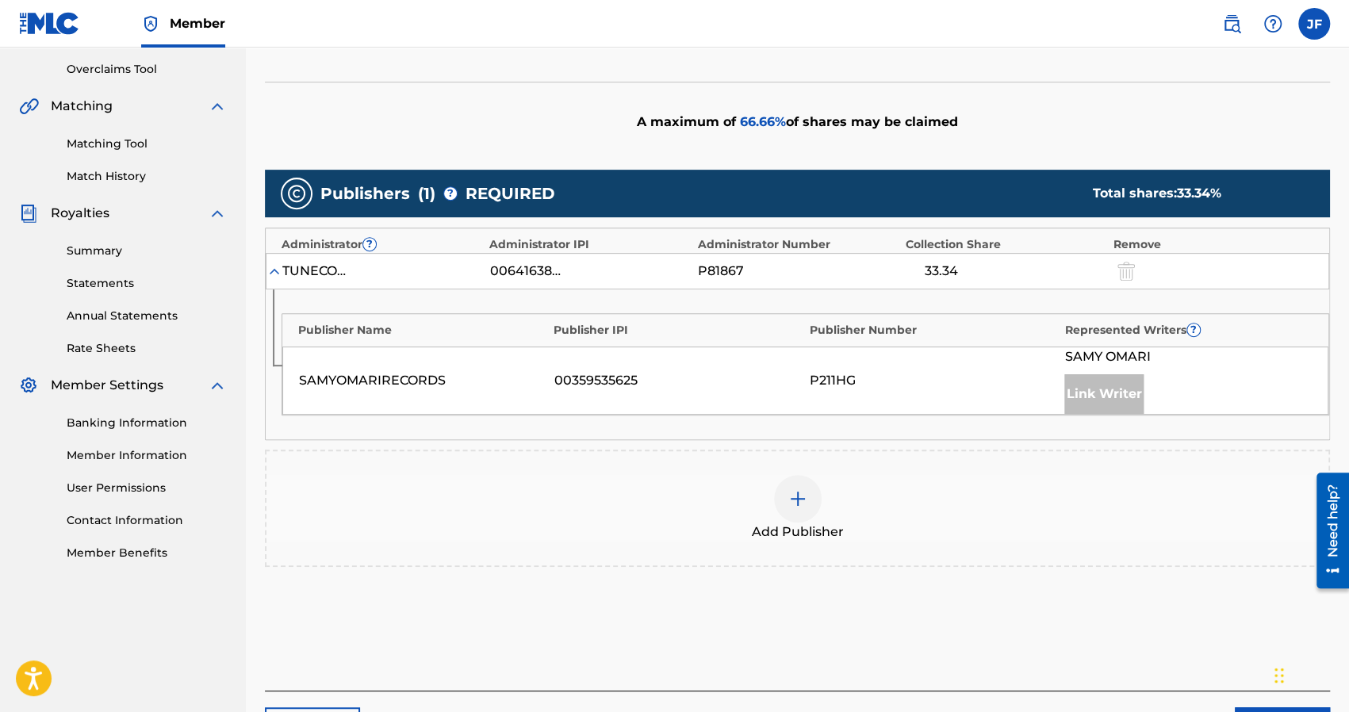
scroll to position [325, 0]
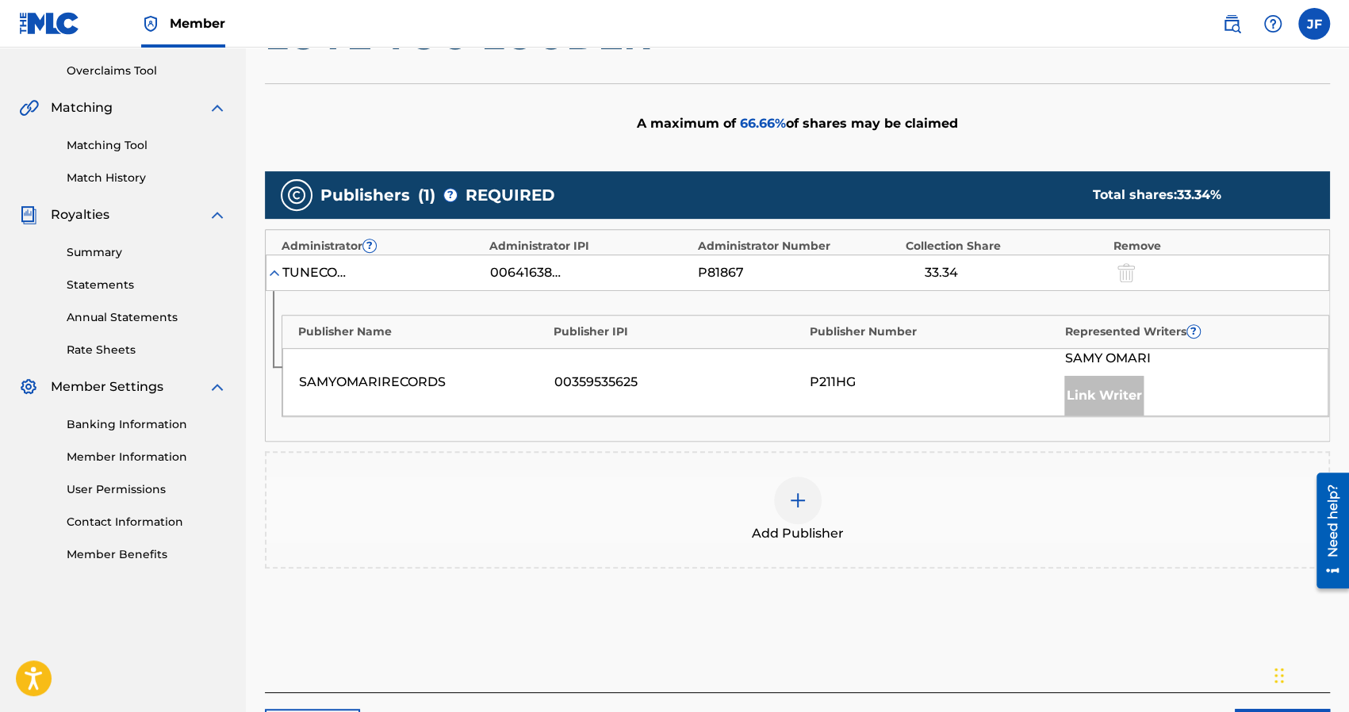
click at [795, 511] on div at bounding box center [798, 501] width 48 height 48
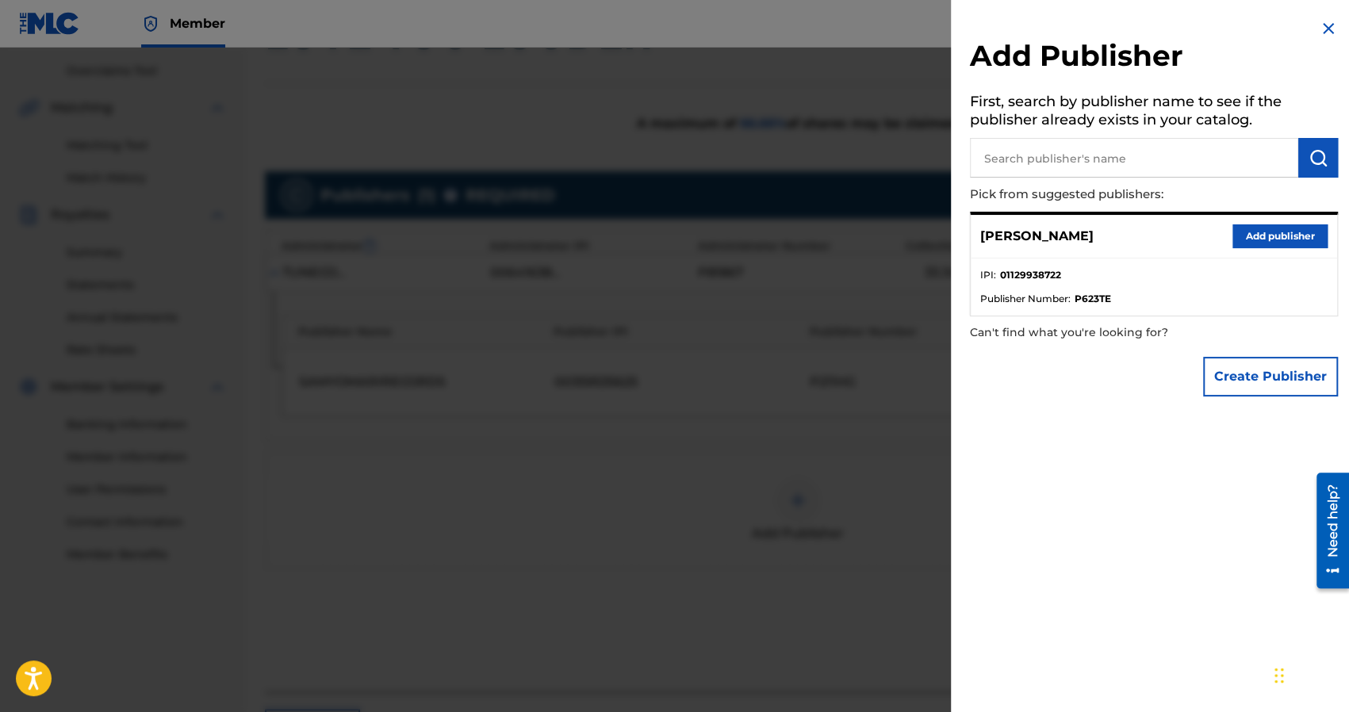
click at [1237, 232] on button "Add publisher" at bounding box center [1279, 236] width 95 height 24
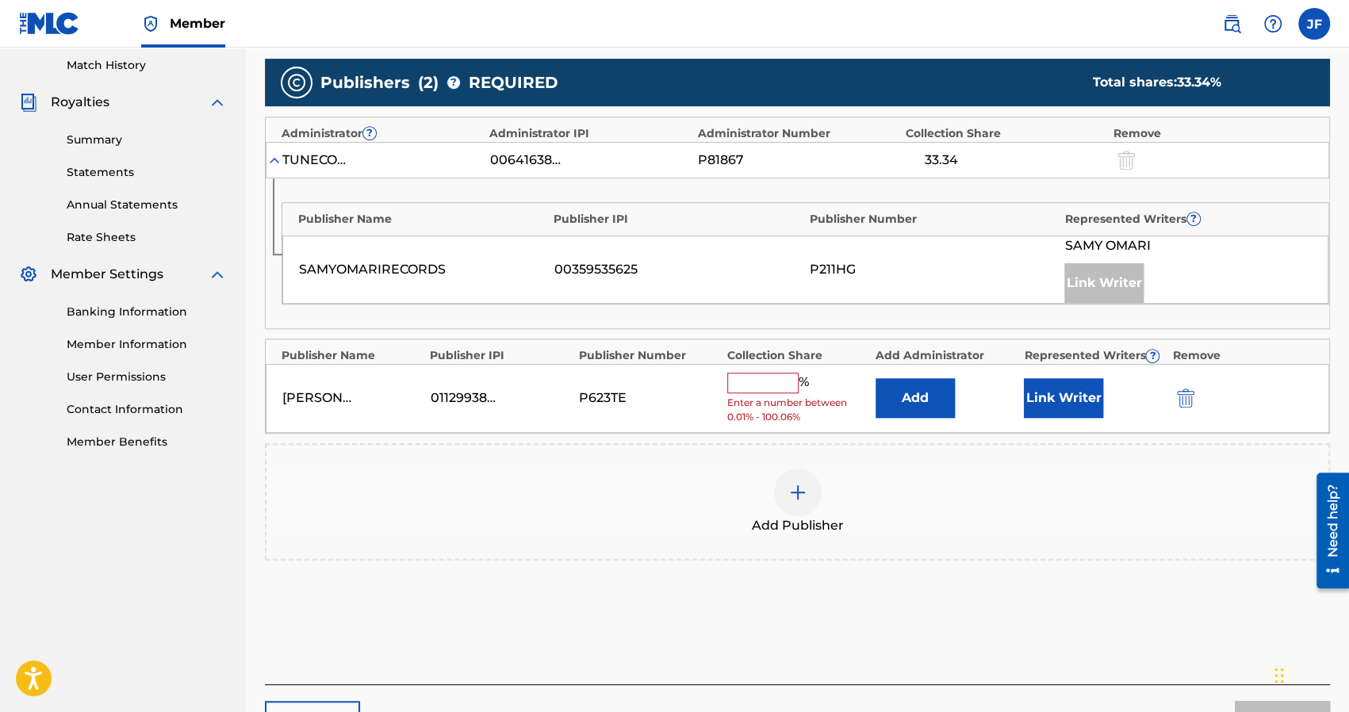
scroll to position [446, 0]
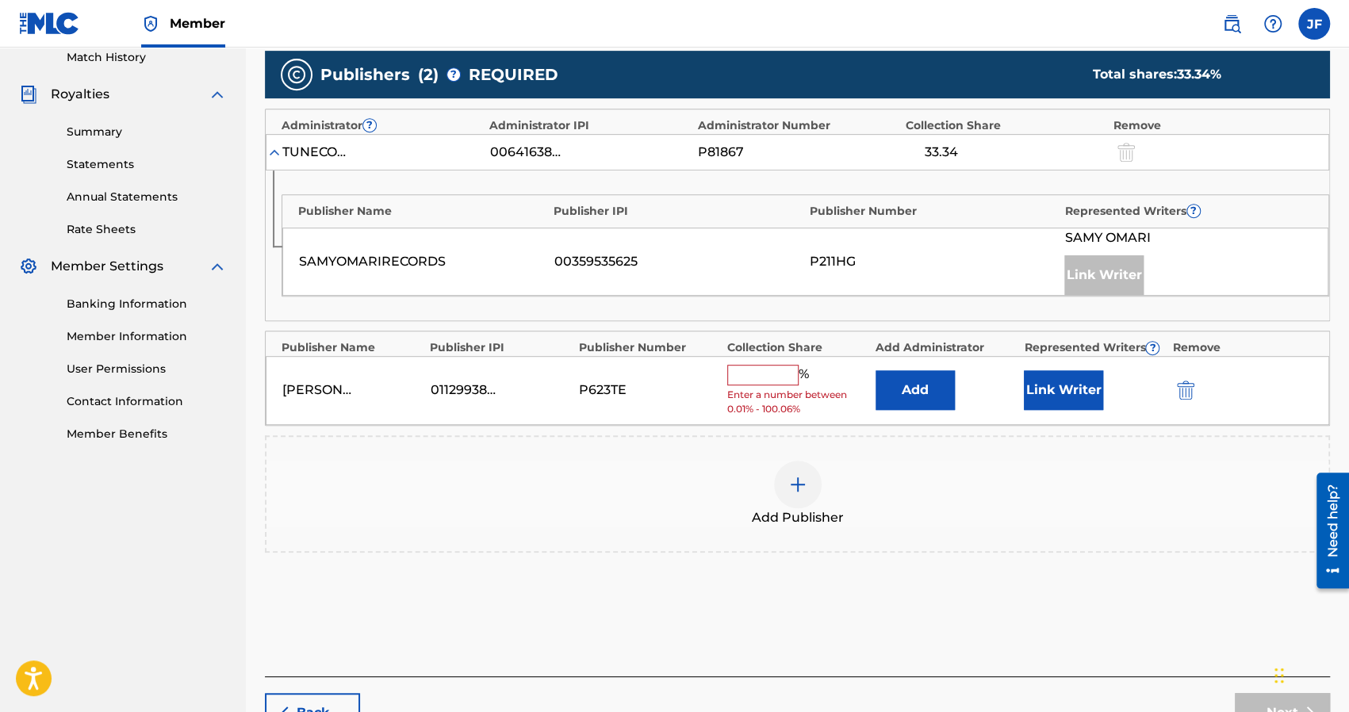
click at [1180, 386] on img "submit" at bounding box center [1185, 390] width 17 height 19
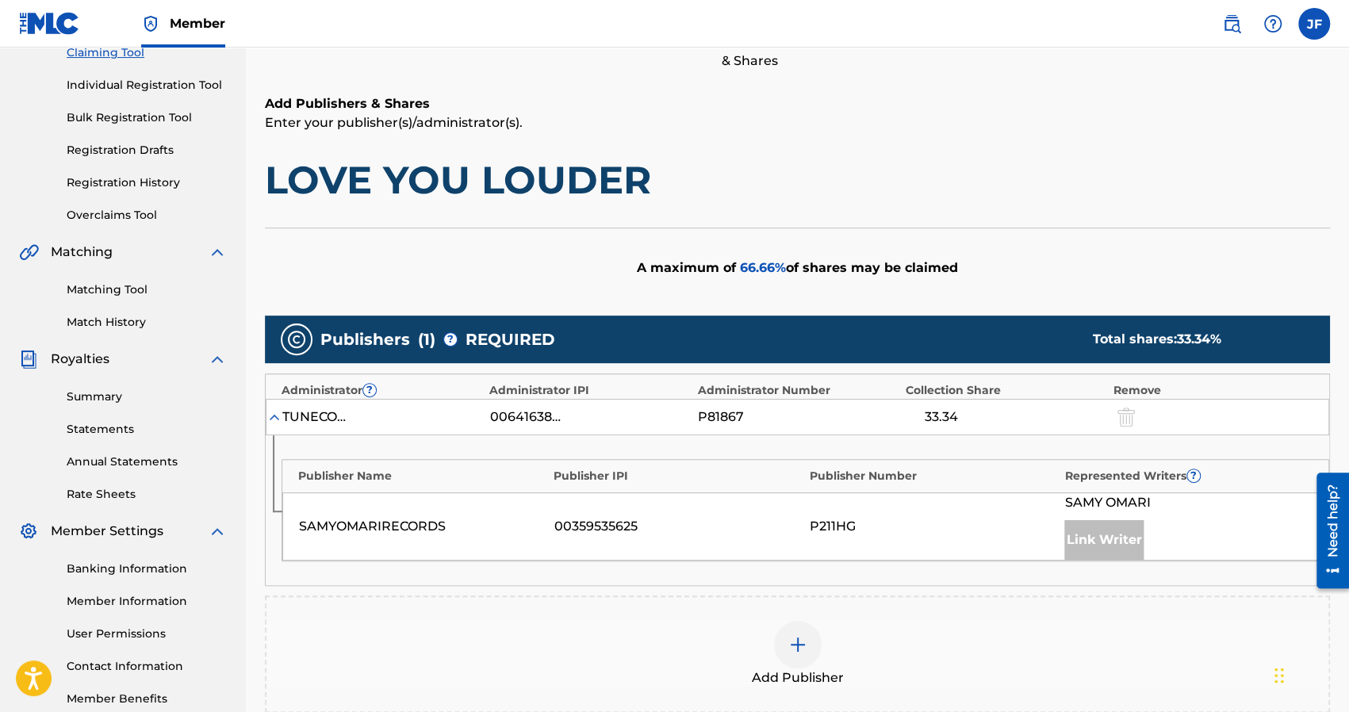
scroll to position [0, 0]
